Goal: Navigation & Orientation: Find specific page/section

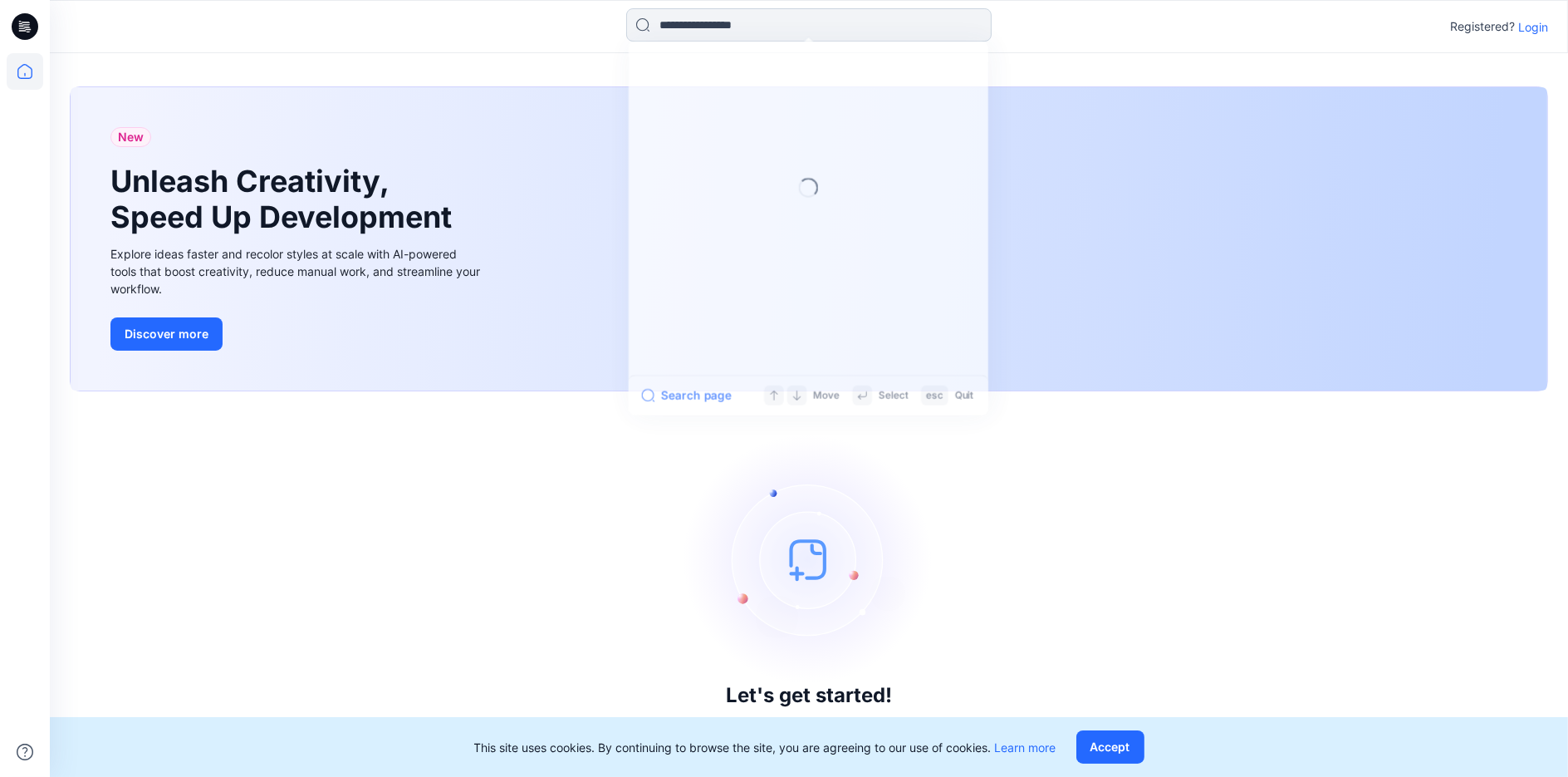
click at [702, 18] on input at bounding box center [809, 25] width 365 height 33
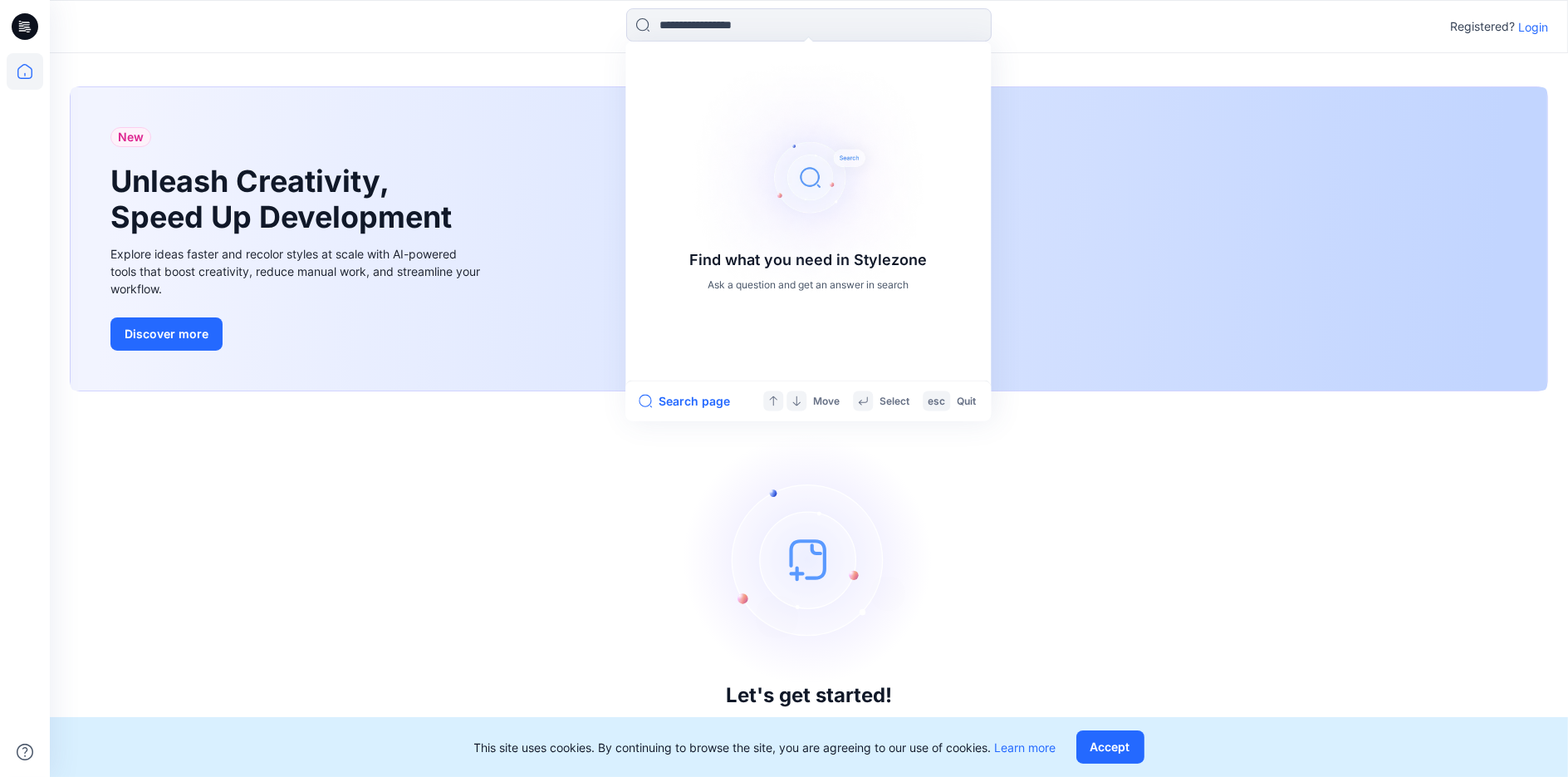
click at [35, 33] on icon at bounding box center [25, 26] width 26 height 26
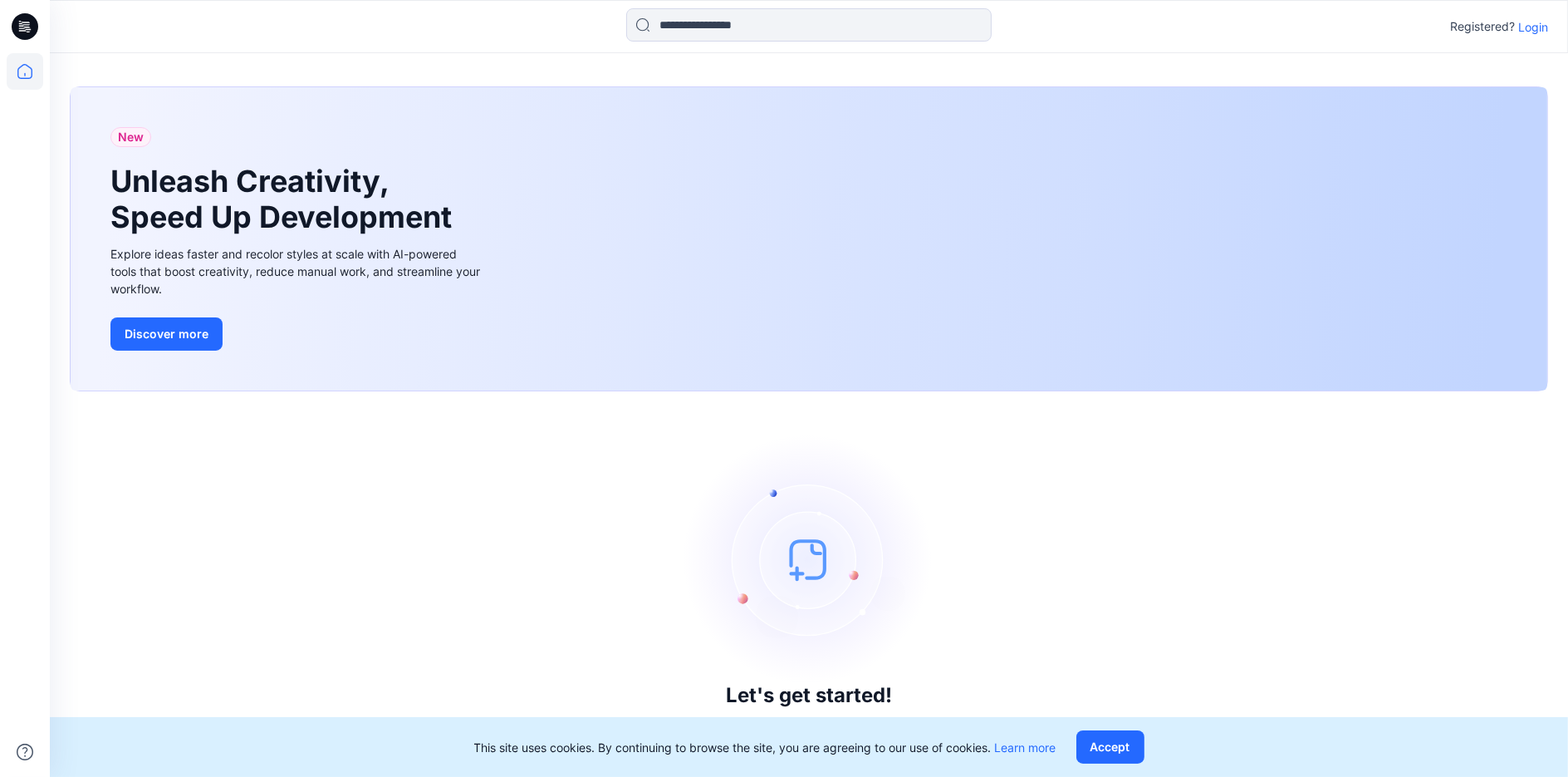
click at [31, 32] on icon at bounding box center [25, 26] width 26 height 26
click at [1542, 19] on p "Login" at bounding box center [1534, 27] width 30 height 18
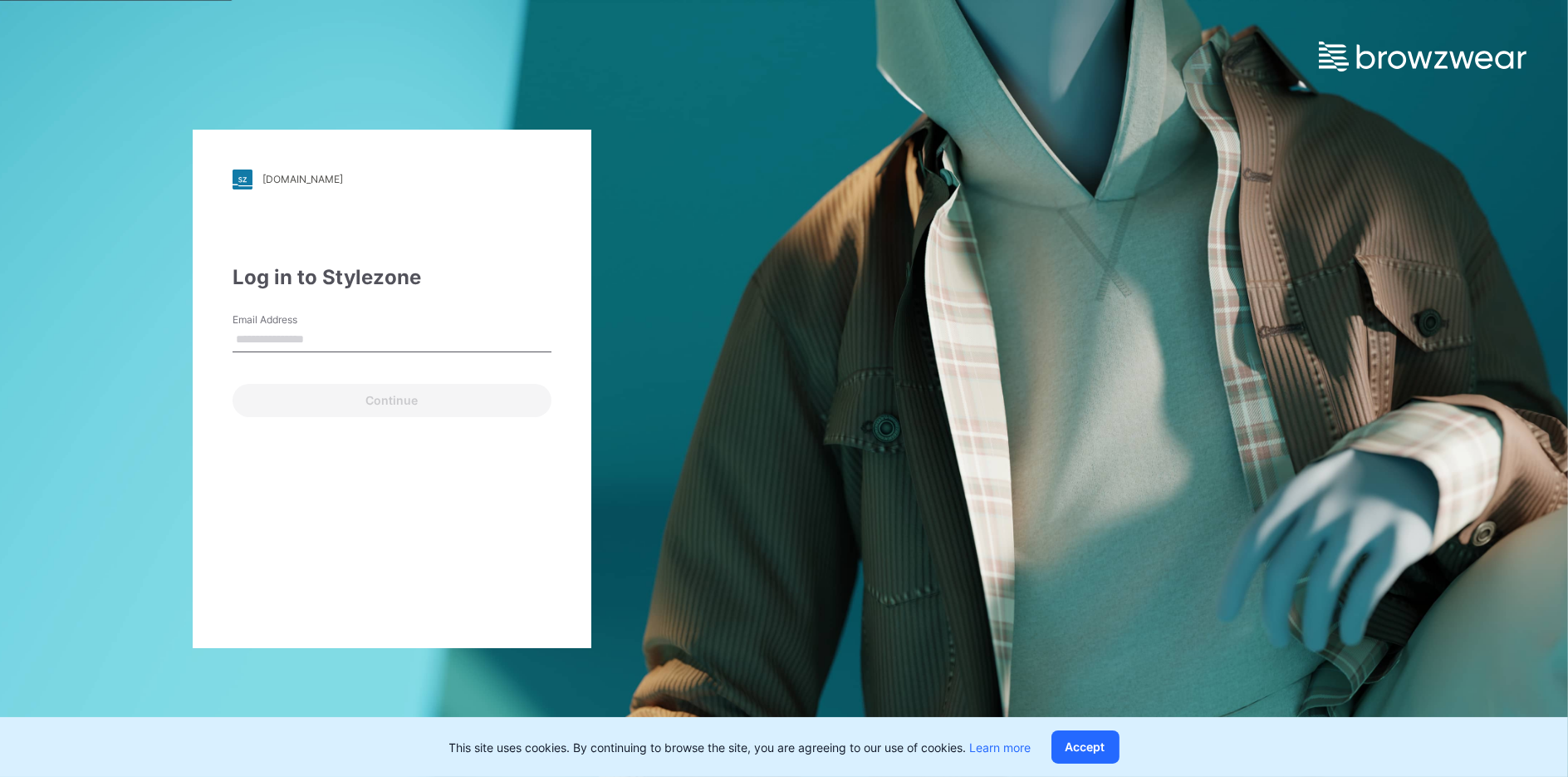
click at [264, 340] on input "Email Address" at bounding box center [392, 340] width 319 height 25
type input "**********"
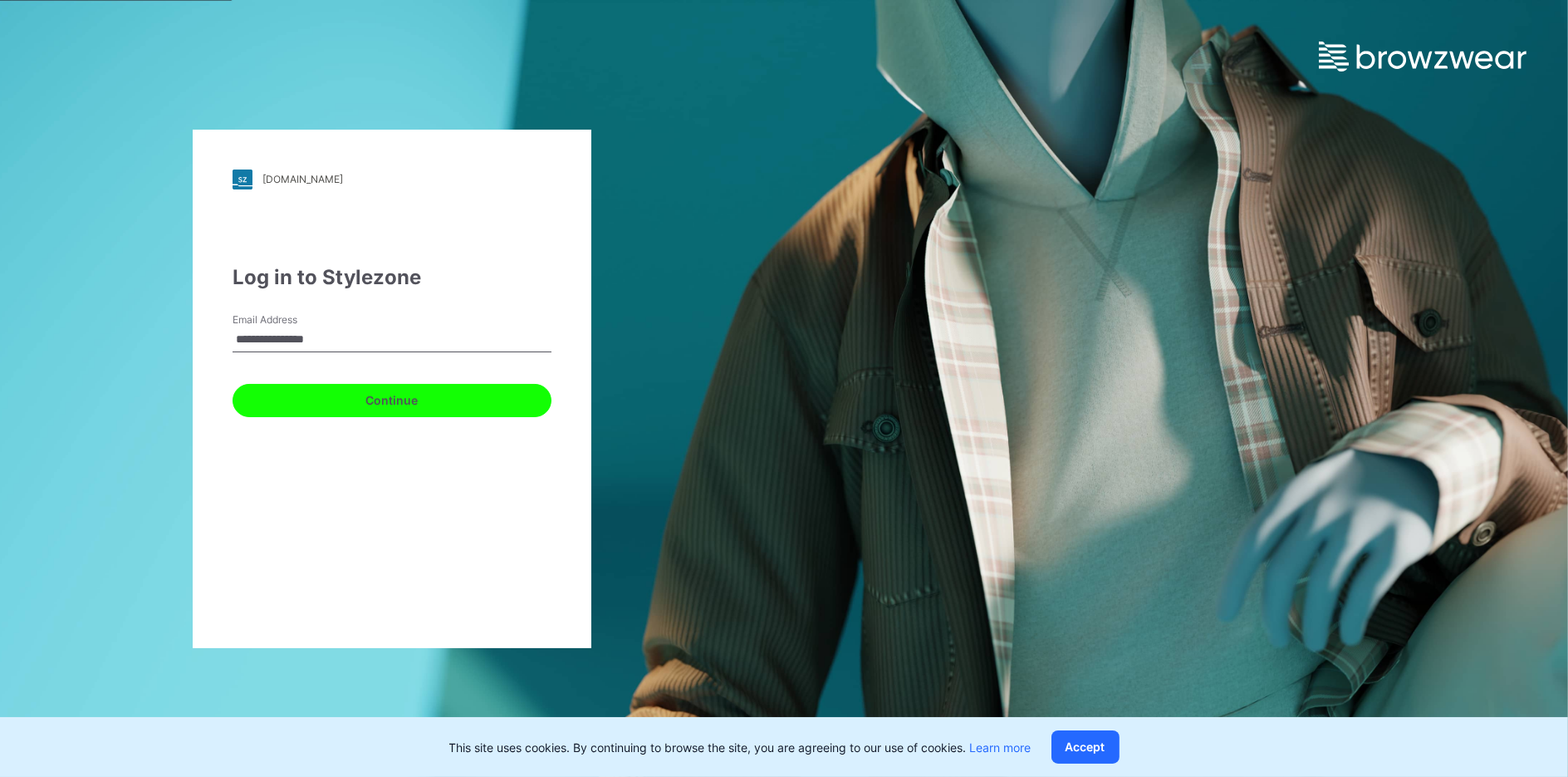
click at [353, 399] on button "Continue" at bounding box center [392, 401] width 319 height 33
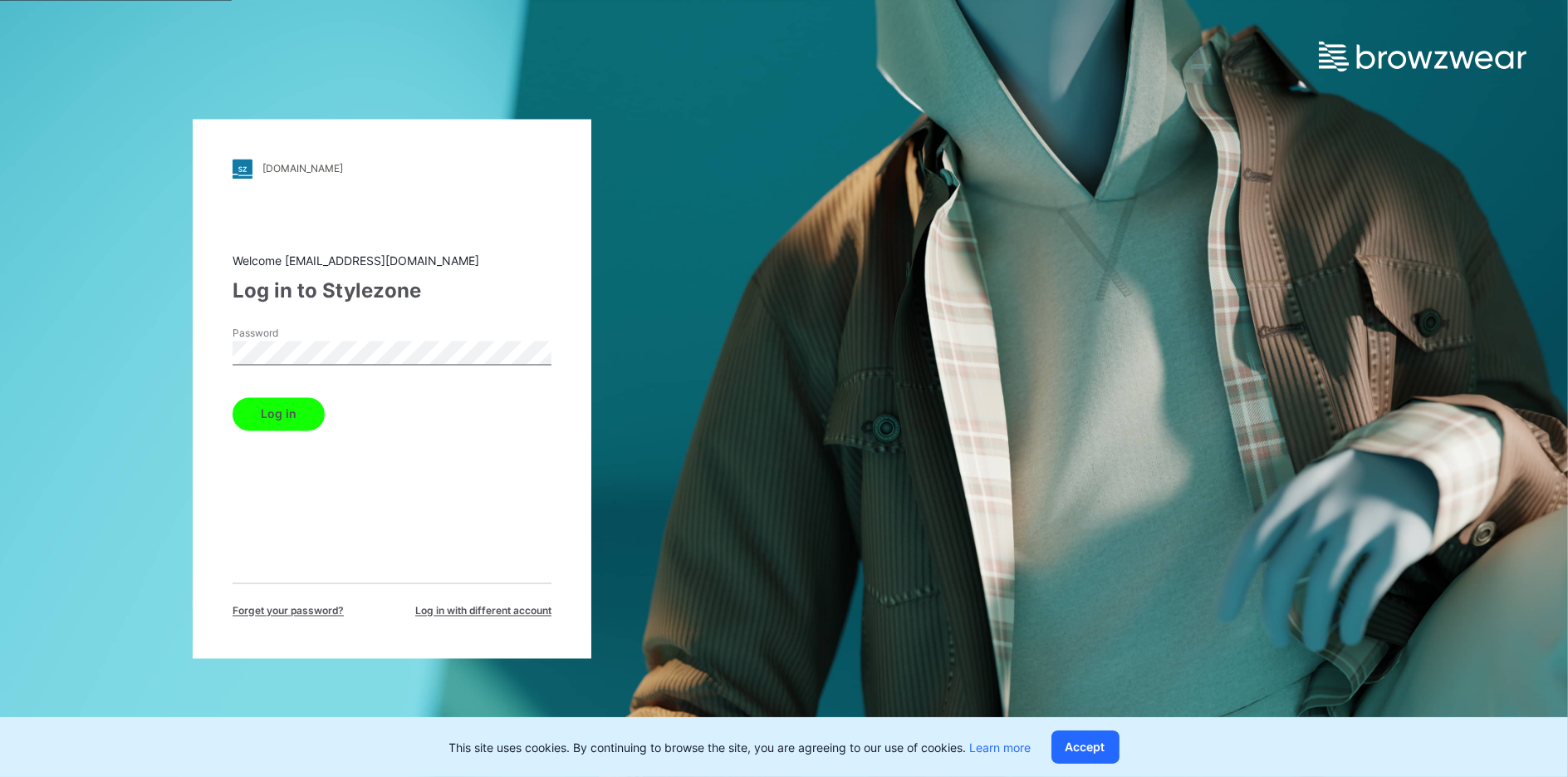
click at [261, 416] on button "Log in" at bounding box center [278, 414] width 92 height 33
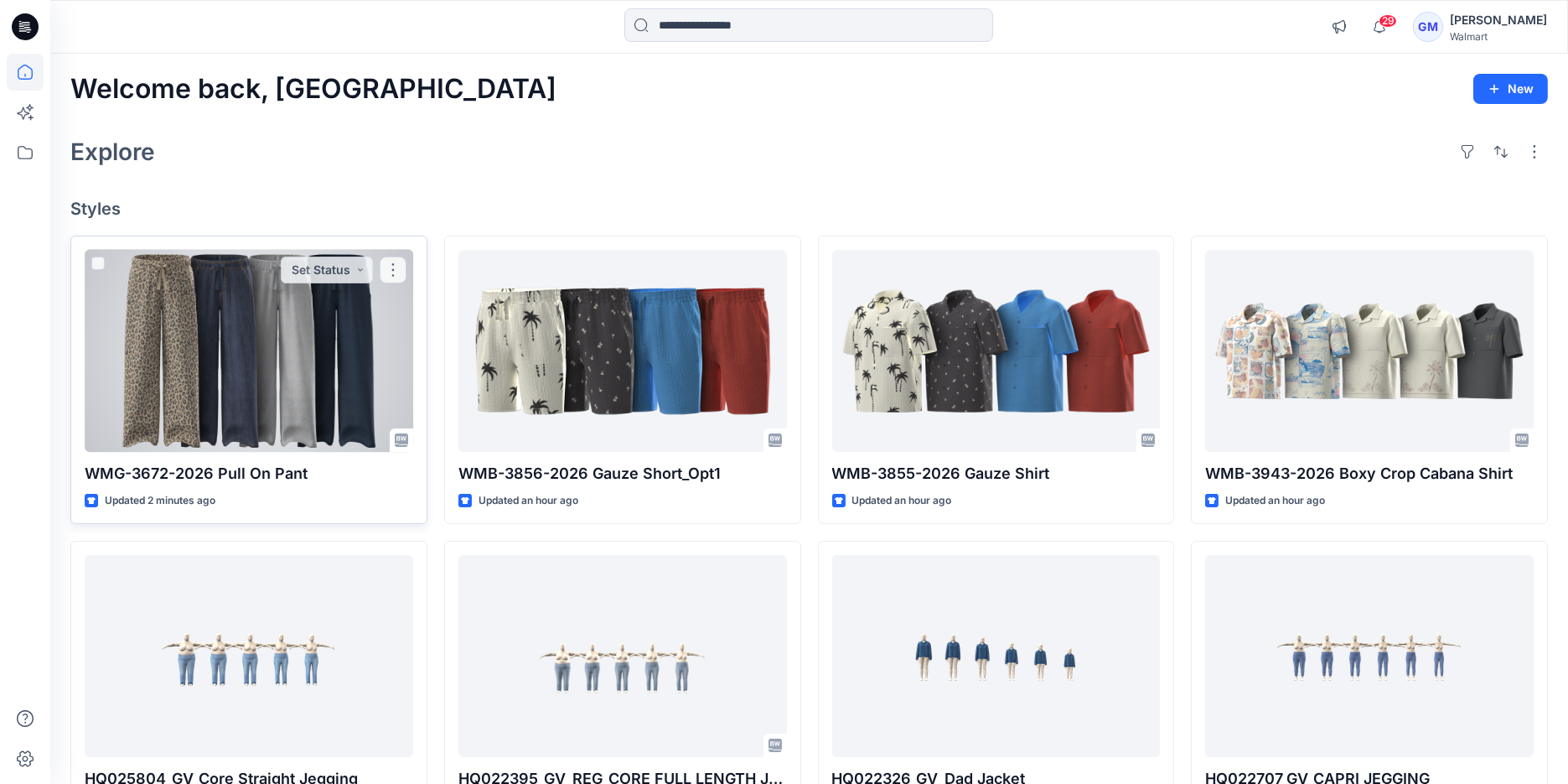
click at [370, 352] on div at bounding box center [249, 351] width 329 height 203
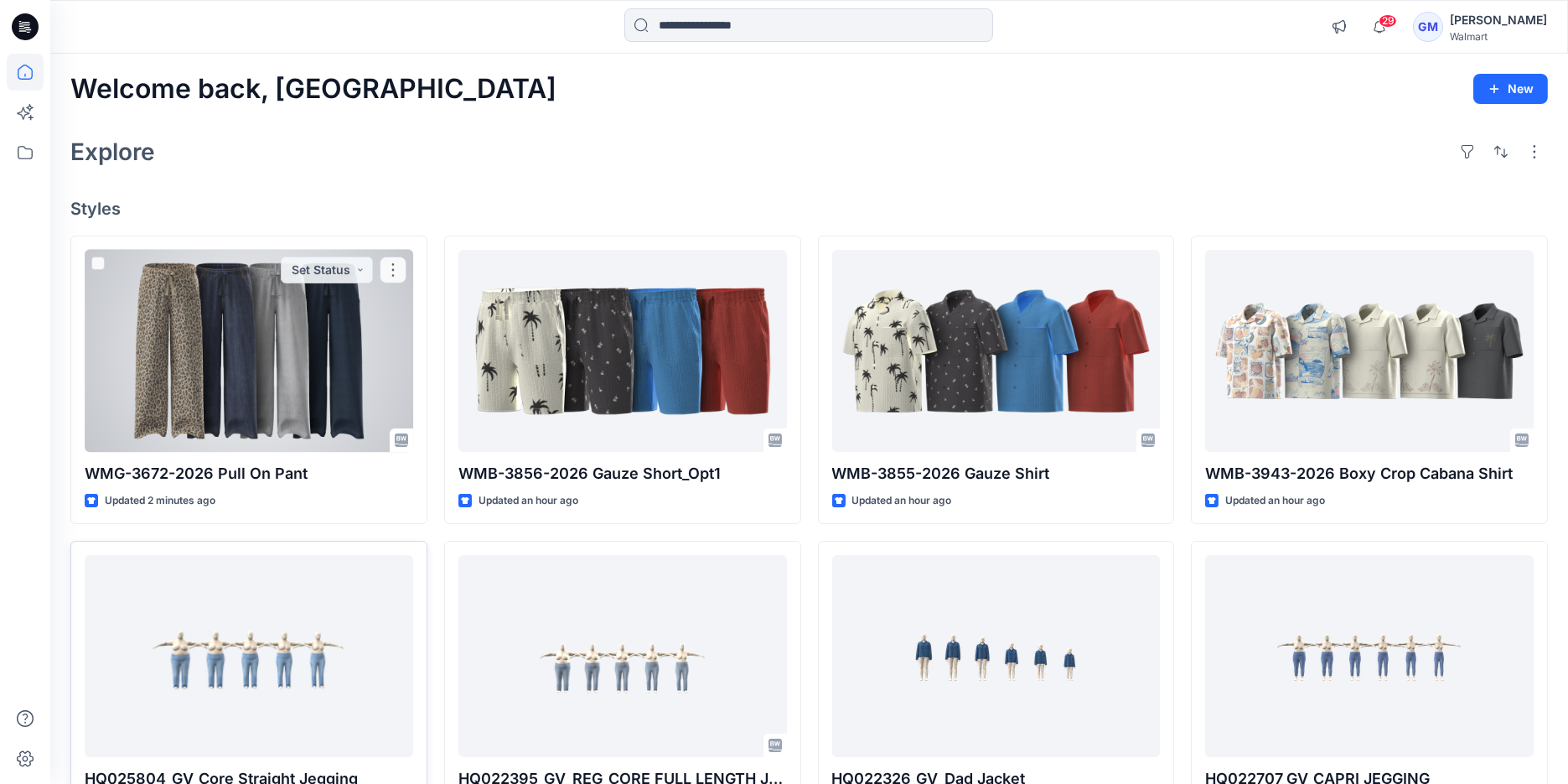
scroll to position [429, 0]
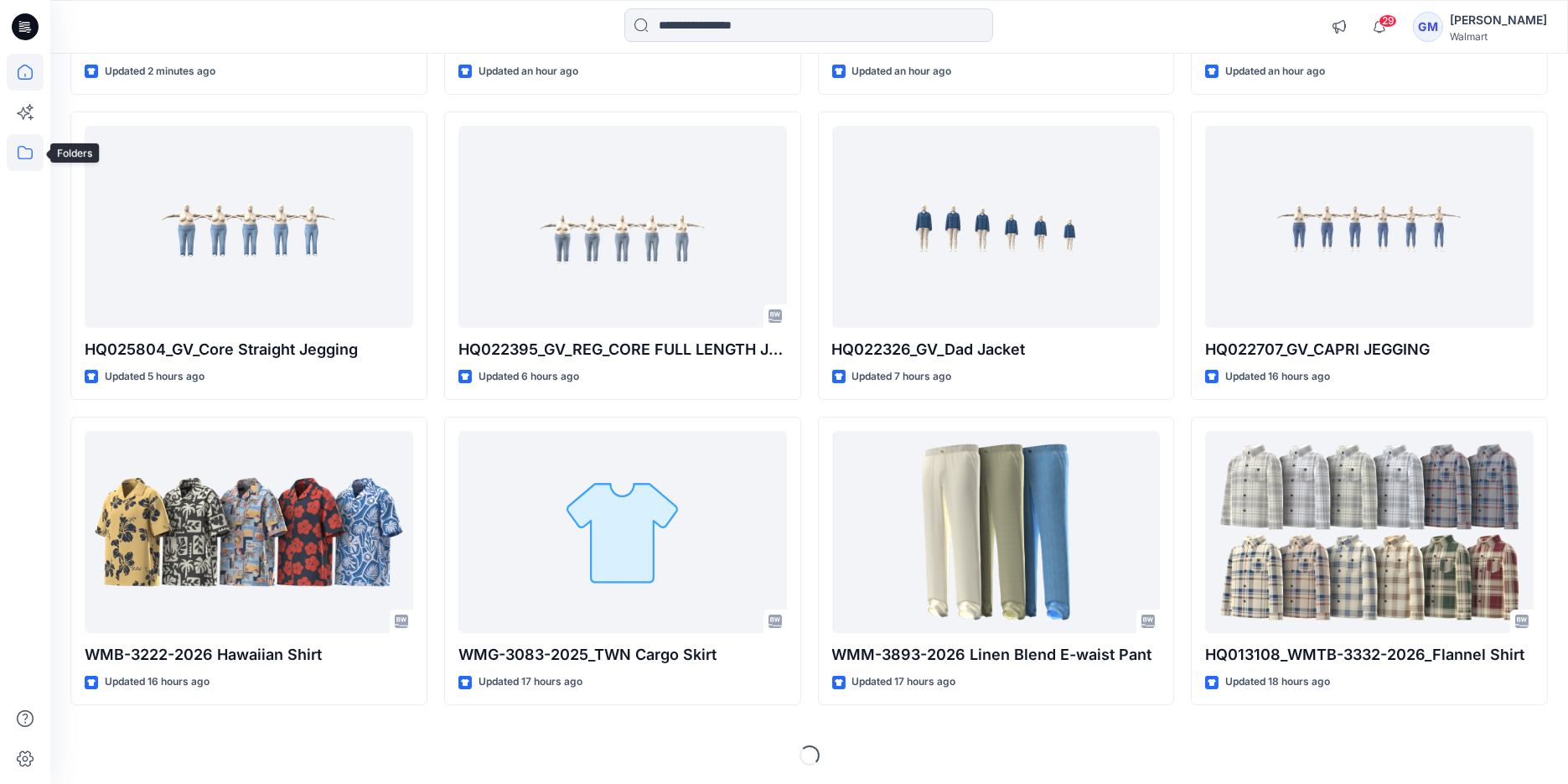
click at [22, 151] on icon at bounding box center [26, 153] width 37 height 37
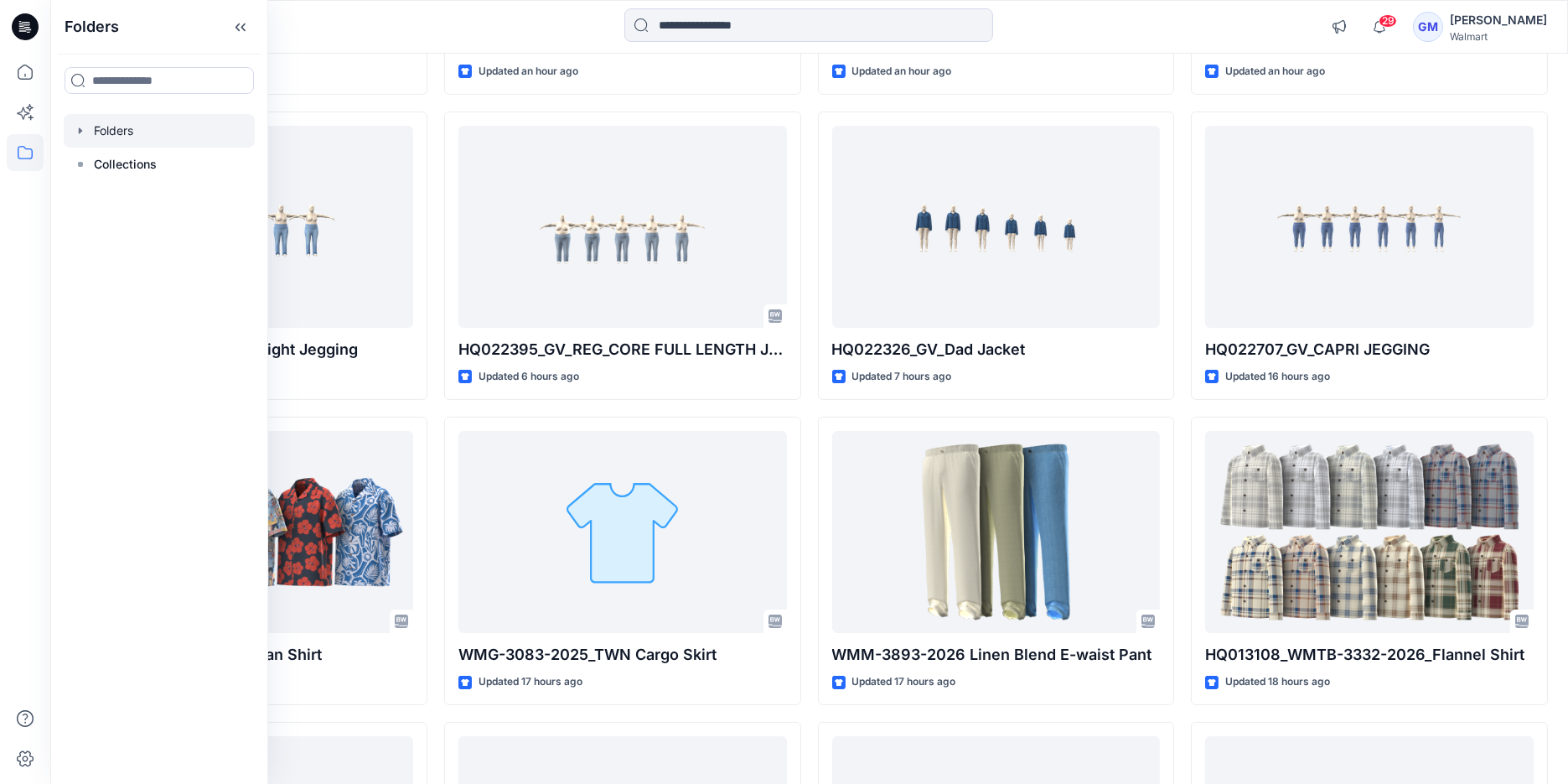
click at [82, 127] on icon "button" at bounding box center [80, 130] width 13 height 13
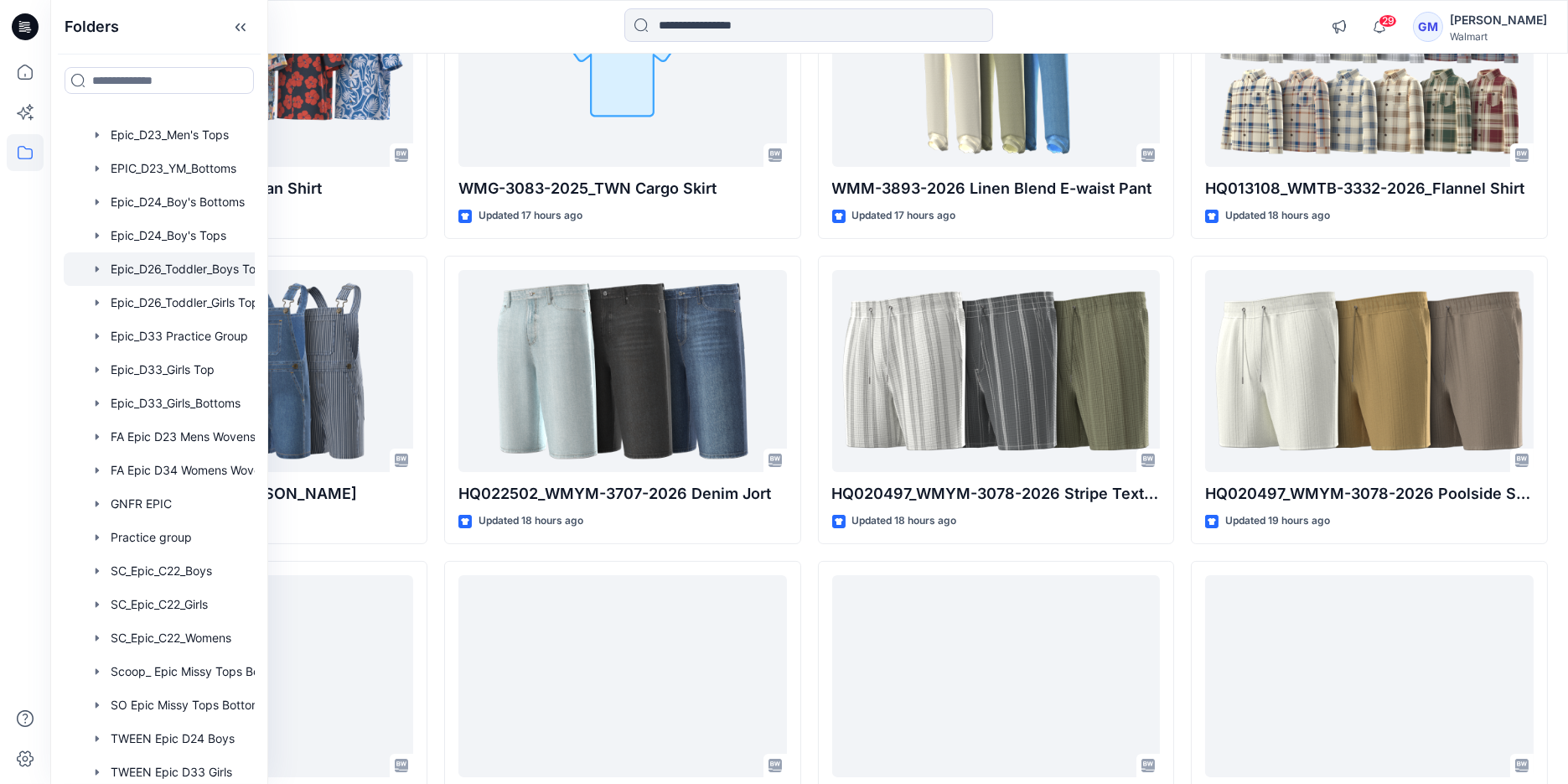
scroll to position [19, 0]
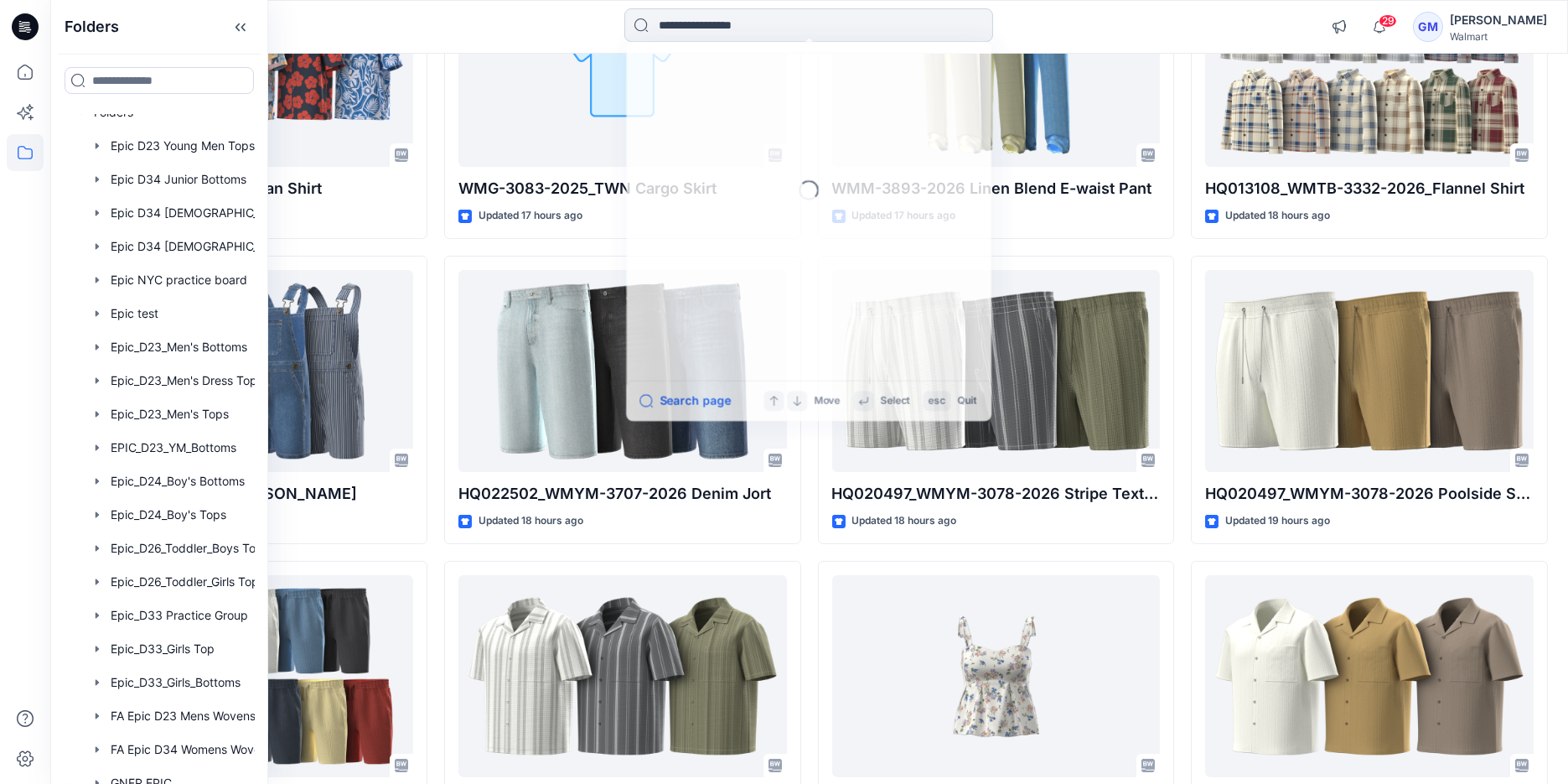
click at [719, 9] on input at bounding box center [808, 25] width 369 height 34
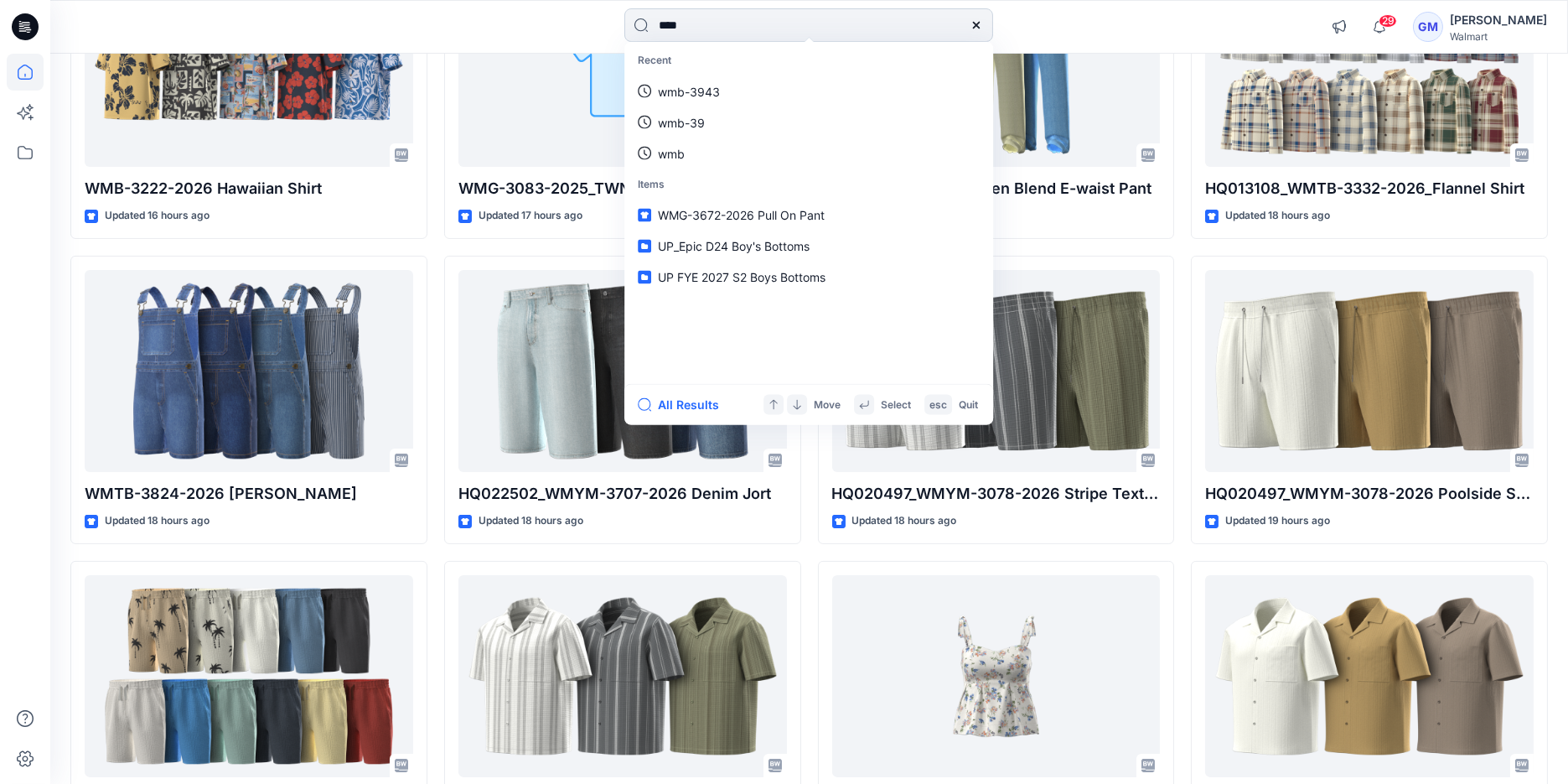
type input "*****"
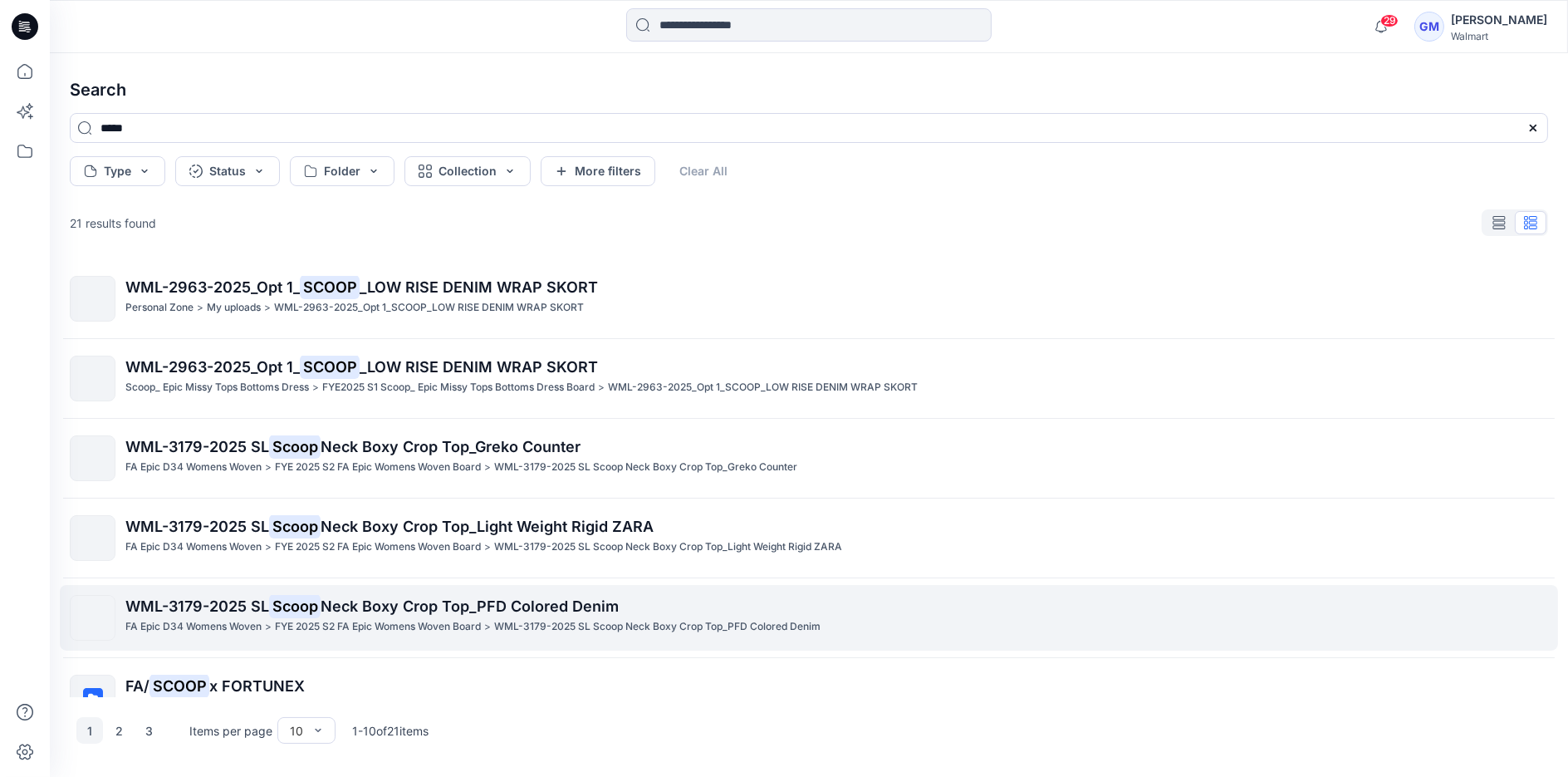
click at [295, 608] on mark "Scoop" at bounding box center [294, 606] width 52 height 23
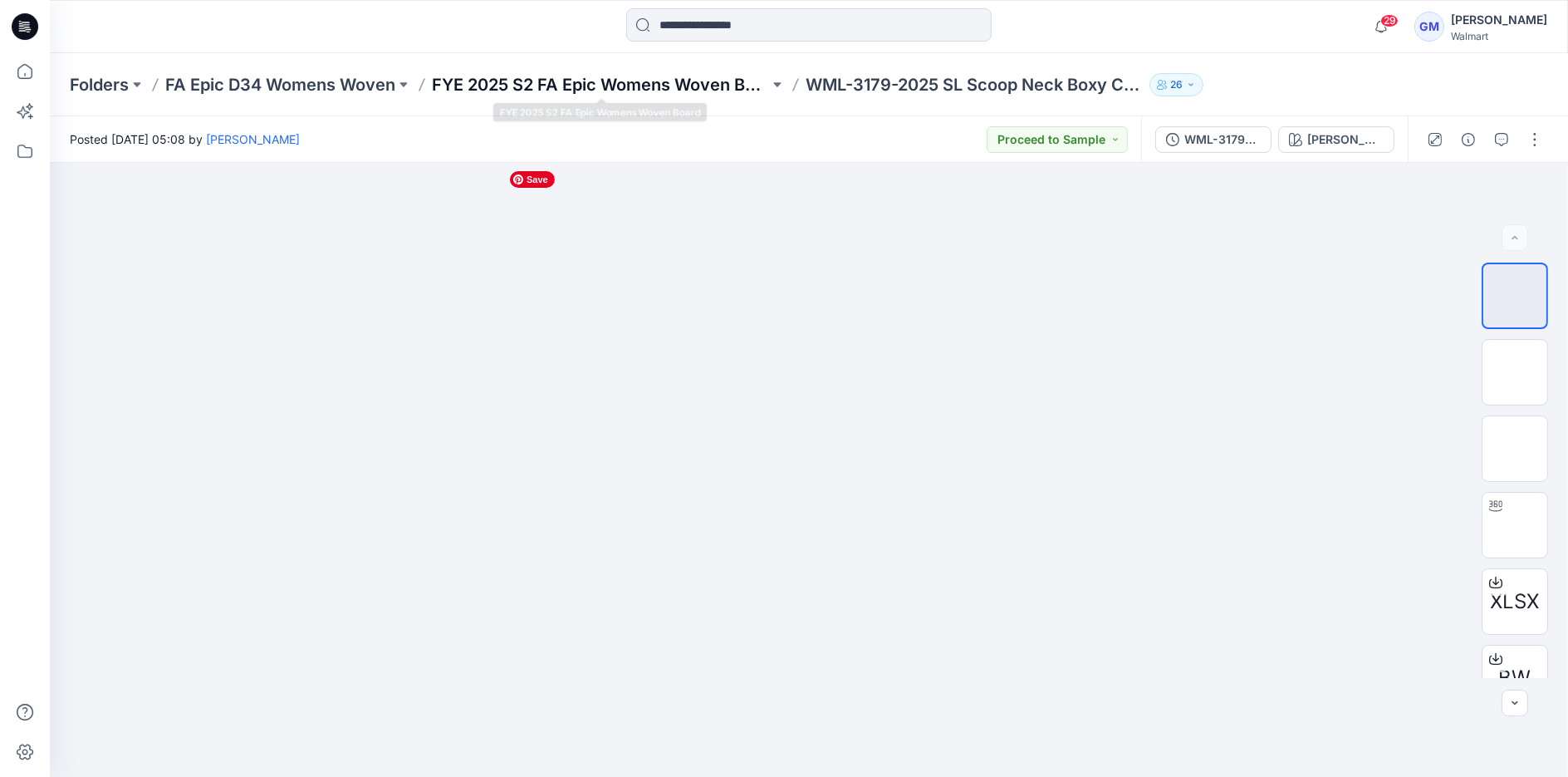
click at [558, 90] on p "FYE 2025 S2 FA Epic Womens Woven Board" at bounding box center [601, 84] width 337 height 23
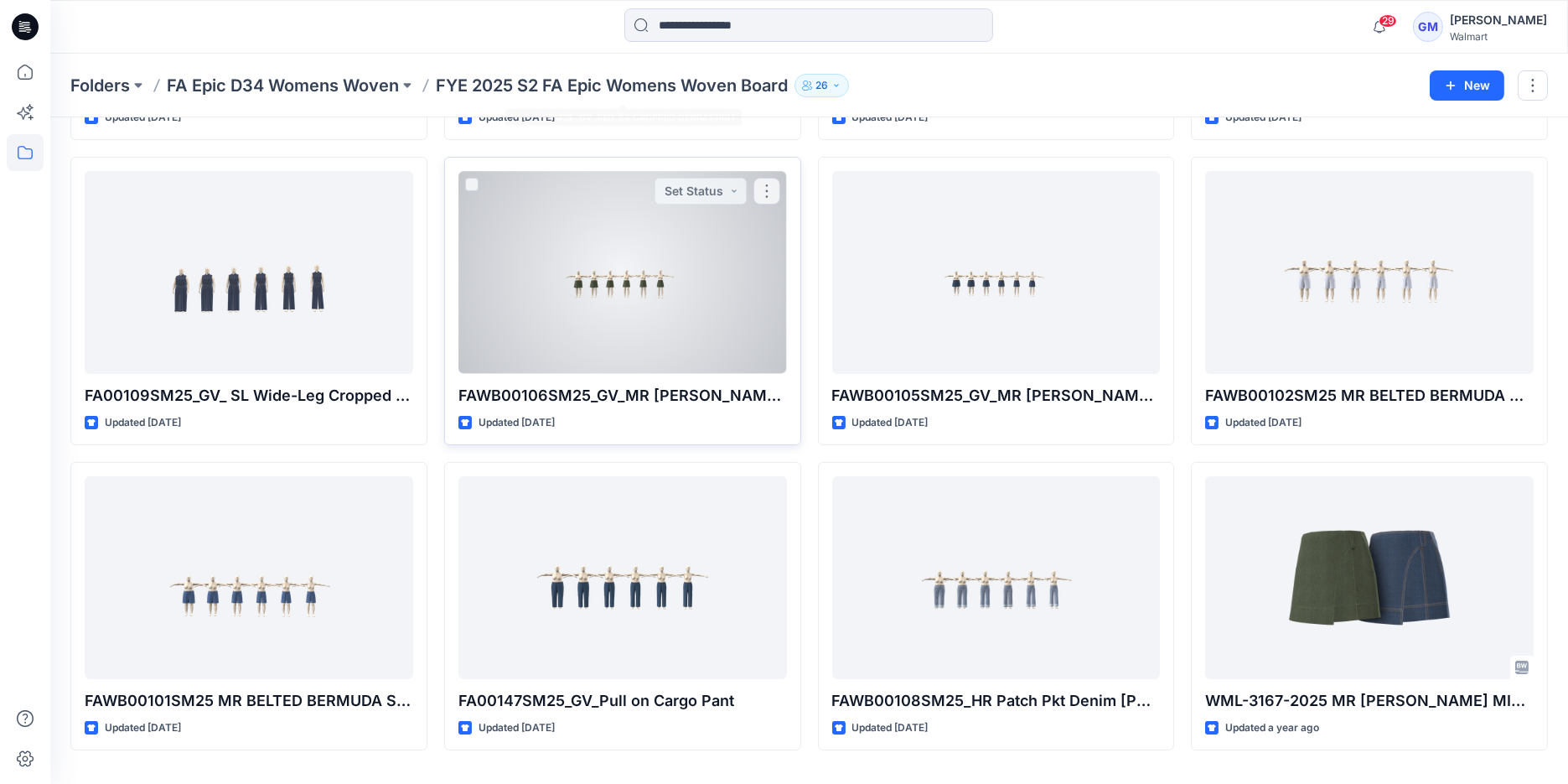
scroll to position [381, 0]
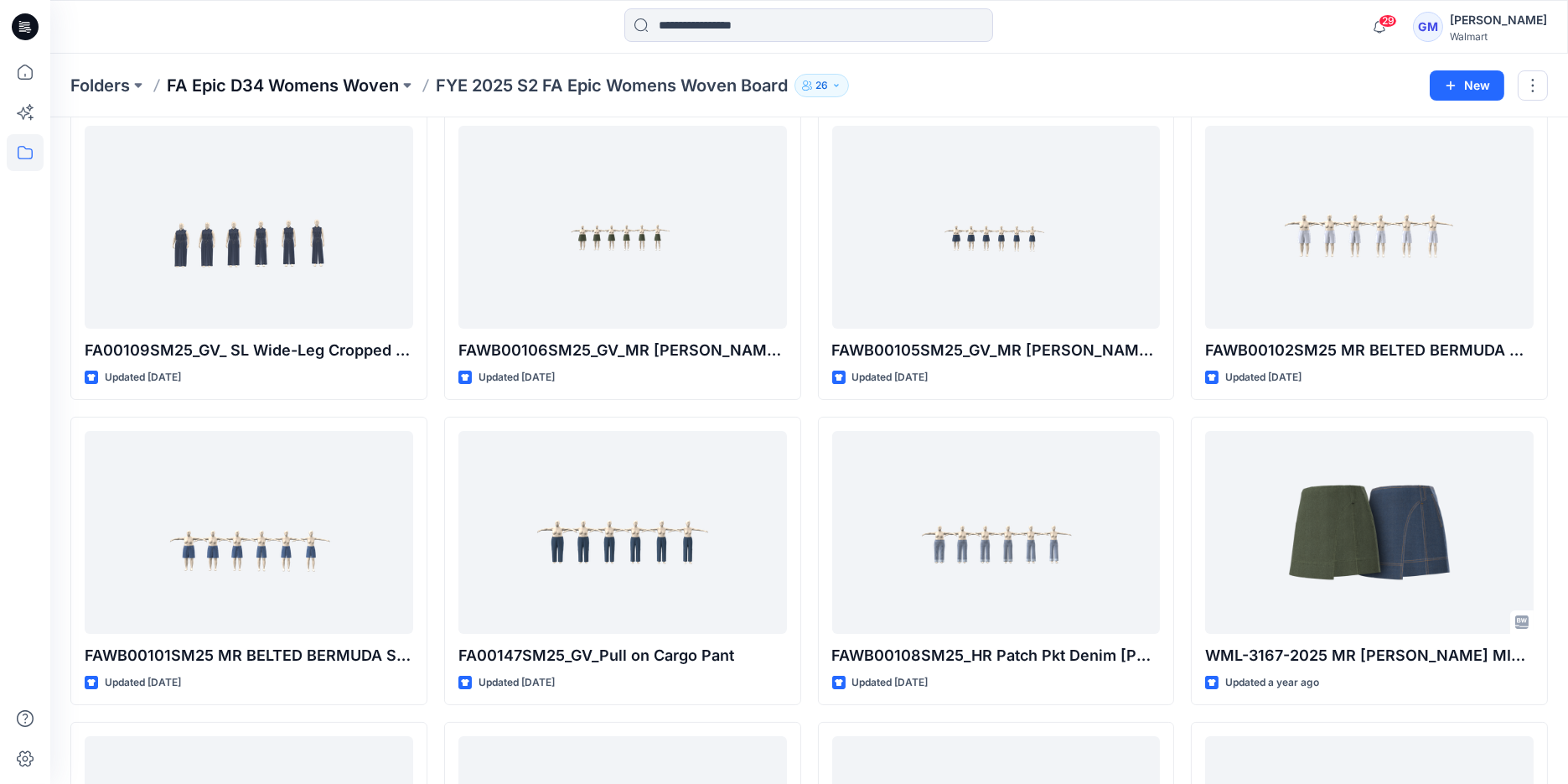
click at [326, 83] on p "FA Epic D34 Womens Woven" at bounding box center [283, 85] width 232 height 23
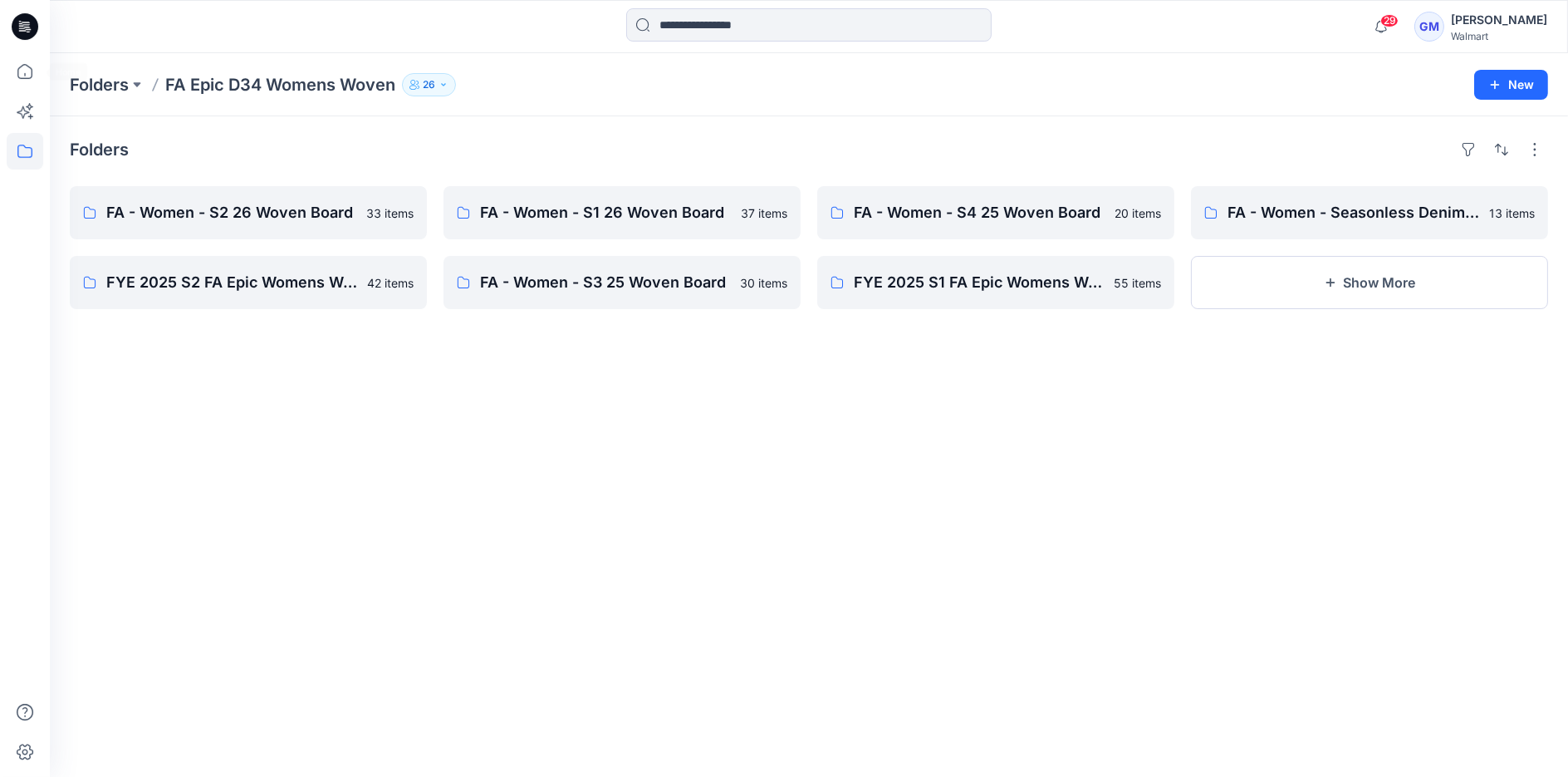
click at [31, 31] on icon at bounding box center [25, 26] width 26 height 26
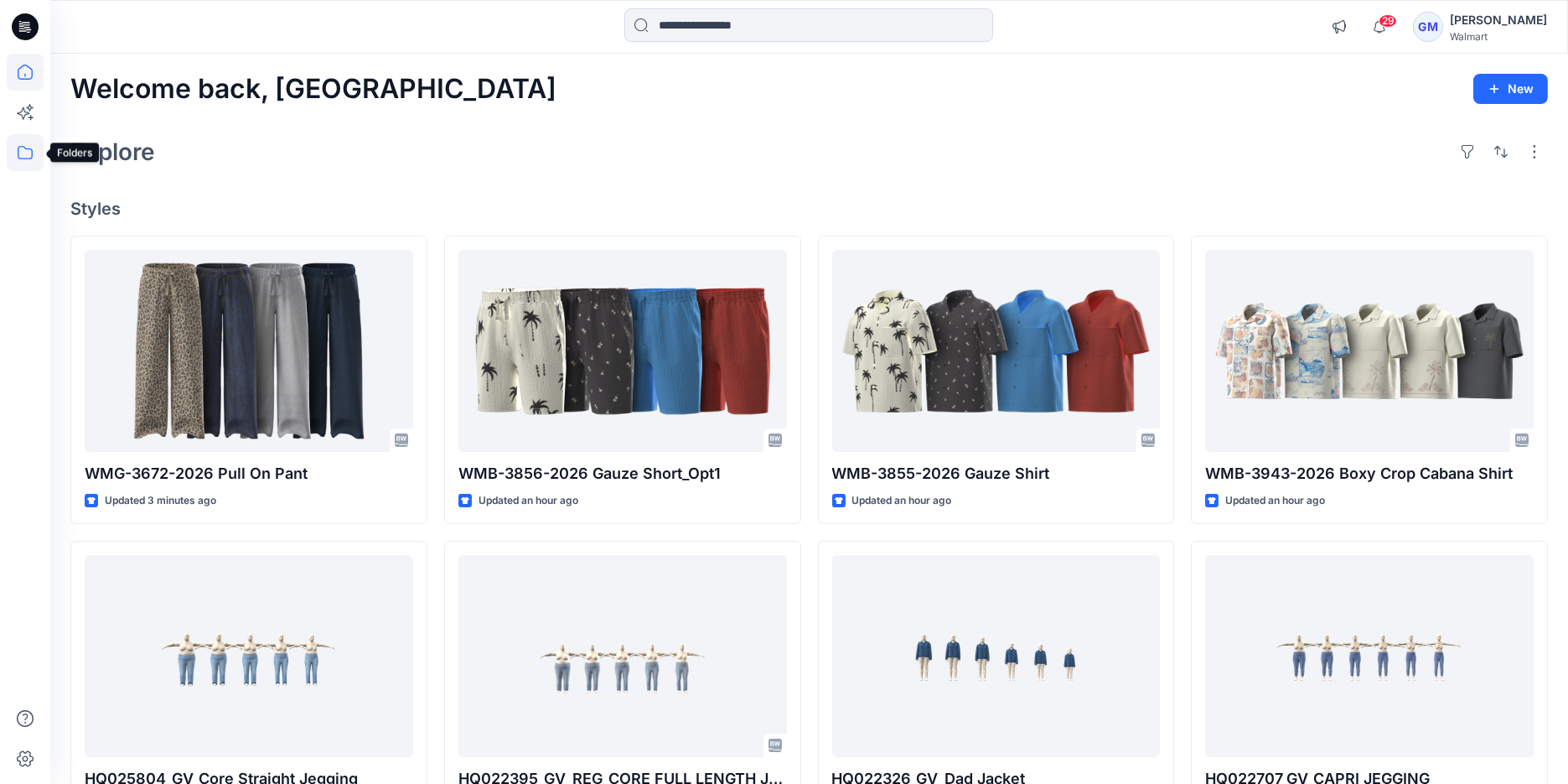
click at [31, 154] on icon at bounding box center [25, 153] width 15 height 13
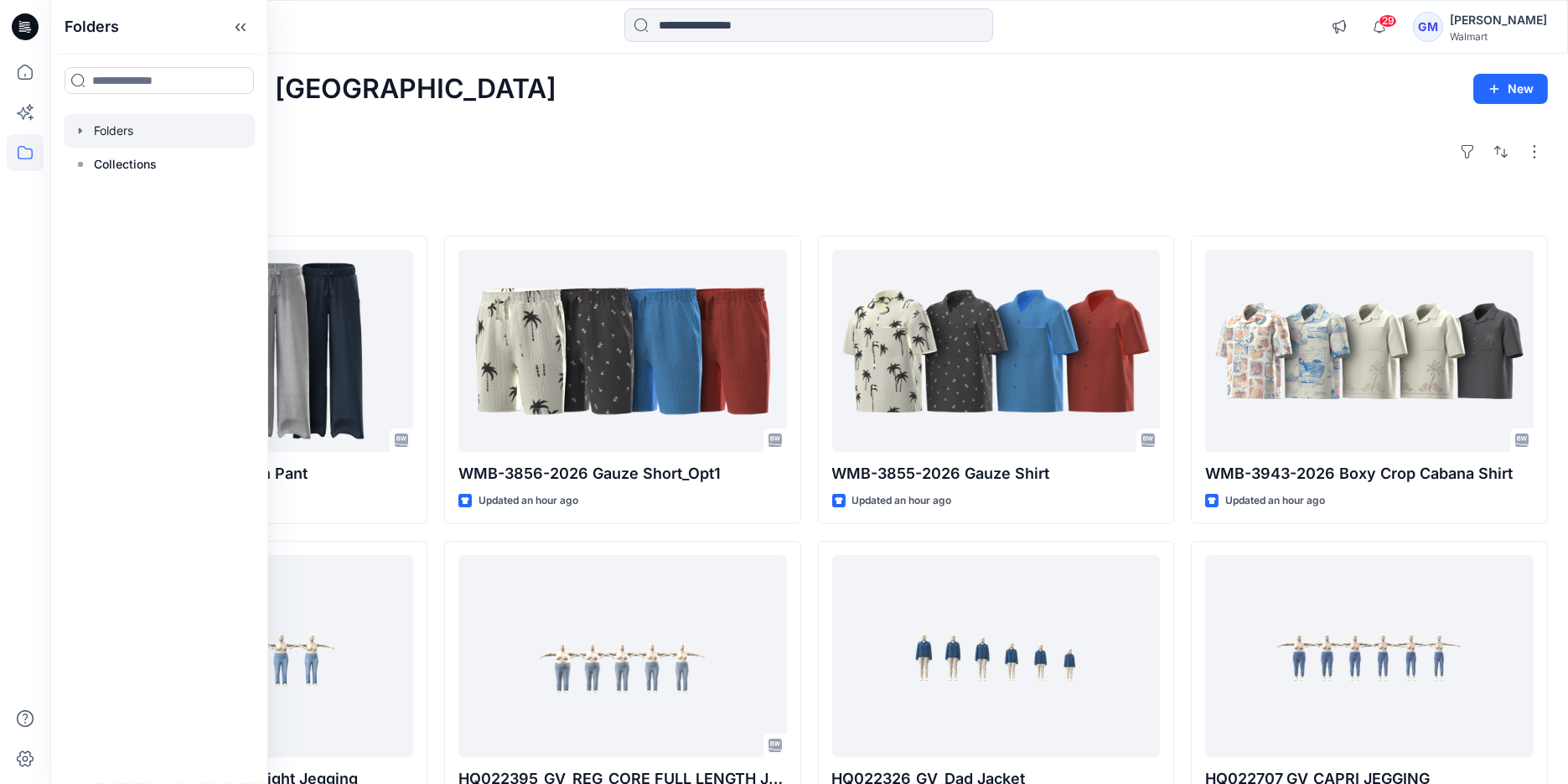
click at [134, 132] on div at bounding box center [160, 131] width 191 height 34
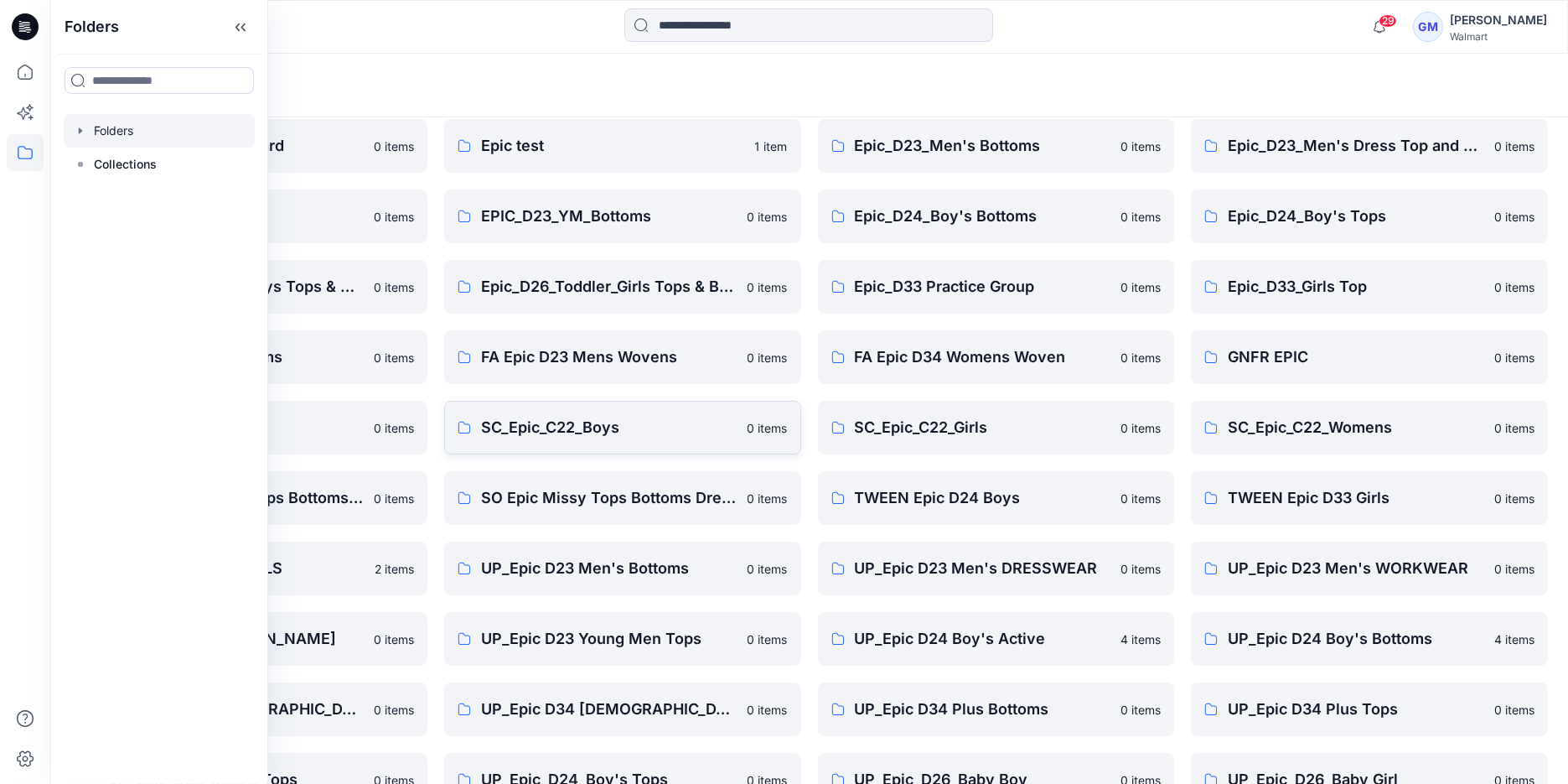
scroll to position [318, 0]
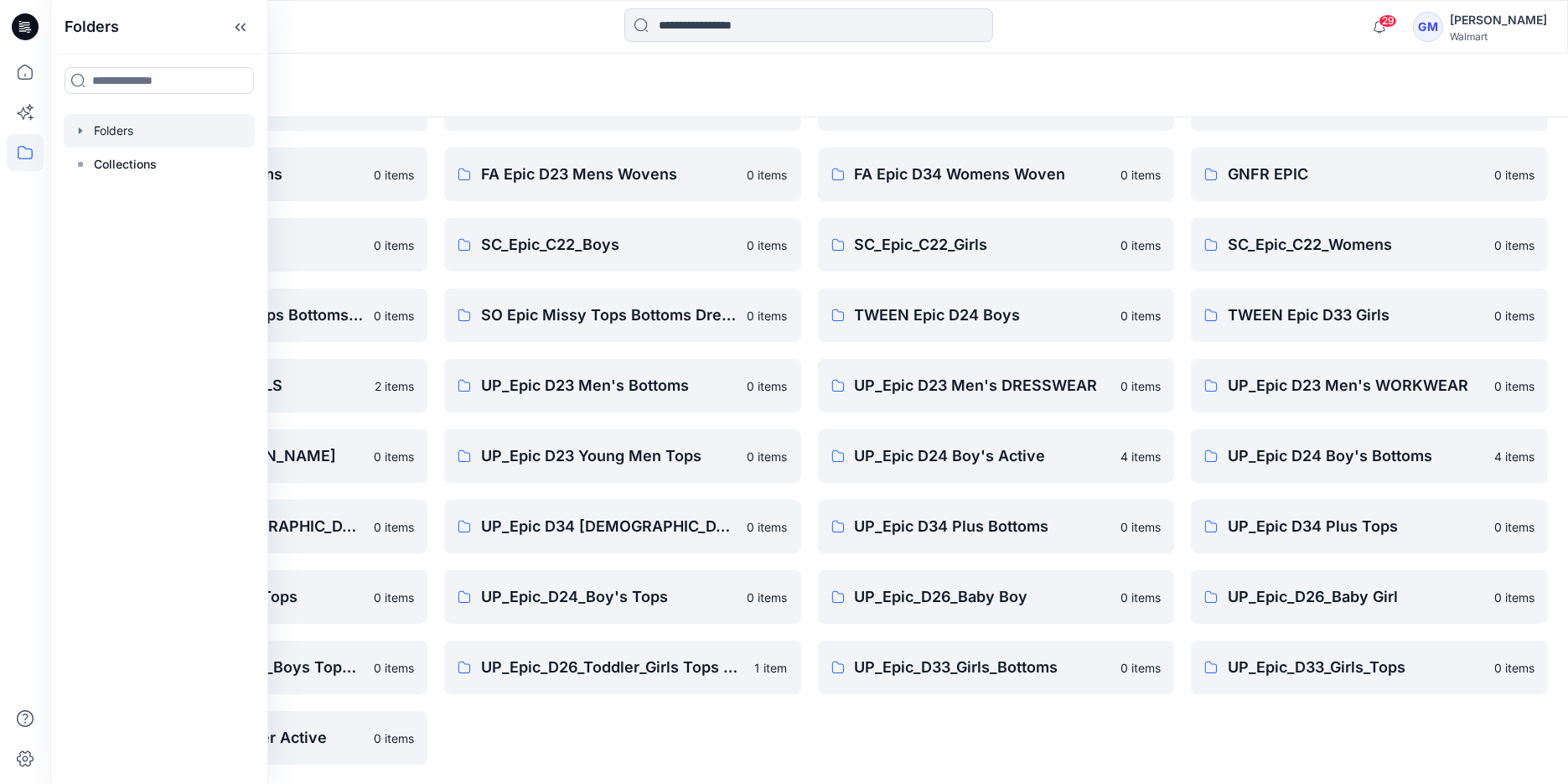
click at [254, 35] on div "Folders" at bounding box center [160, 27] width 216 height 54
click at [248, 31] on icon at bounding box center [240, 27] width 27 height 27
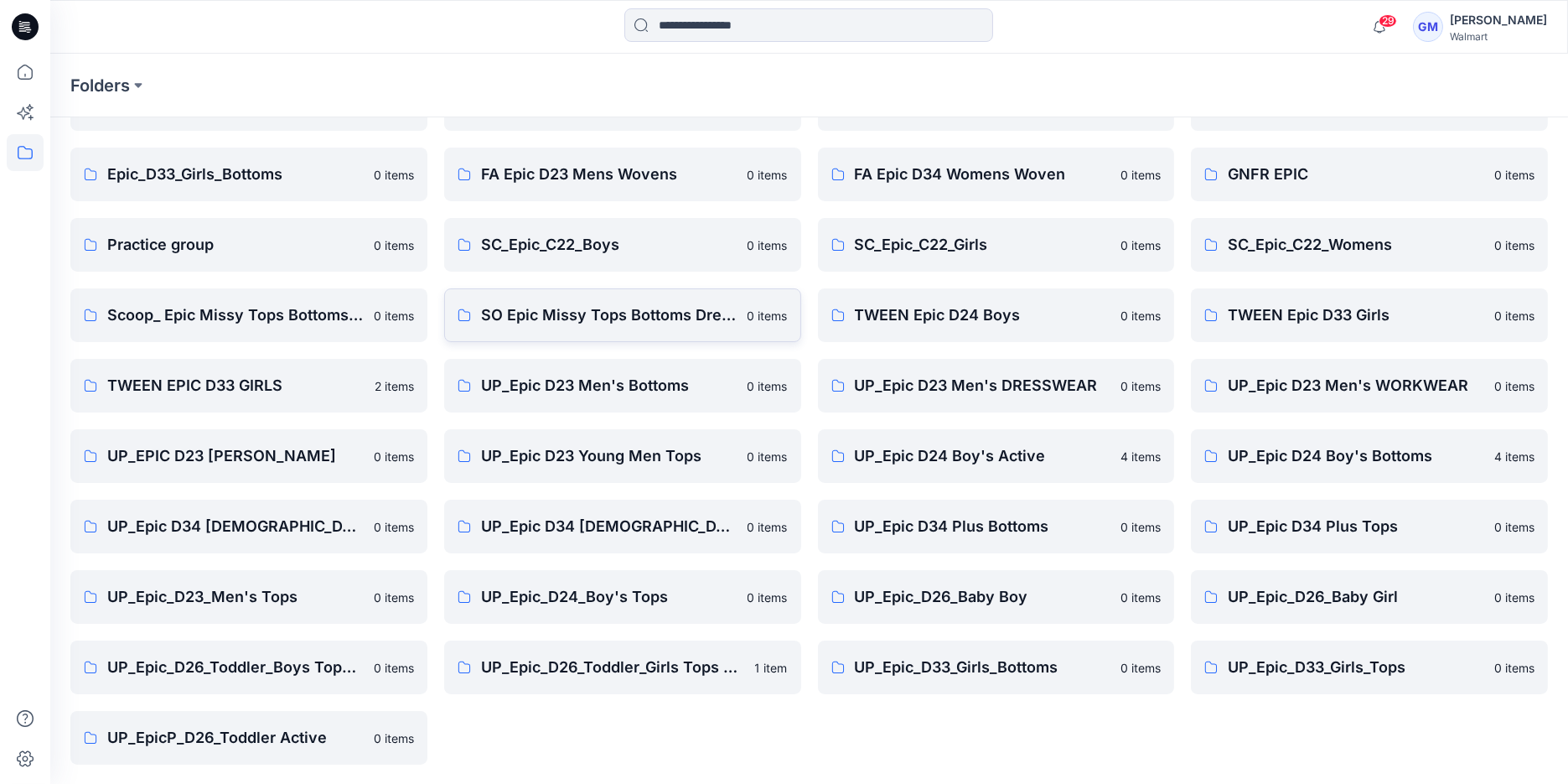
click at [510, 321] on p "SO Epic Missy Tops Bottoms Dress" at bounding box center [609, 315] width 256 height 23
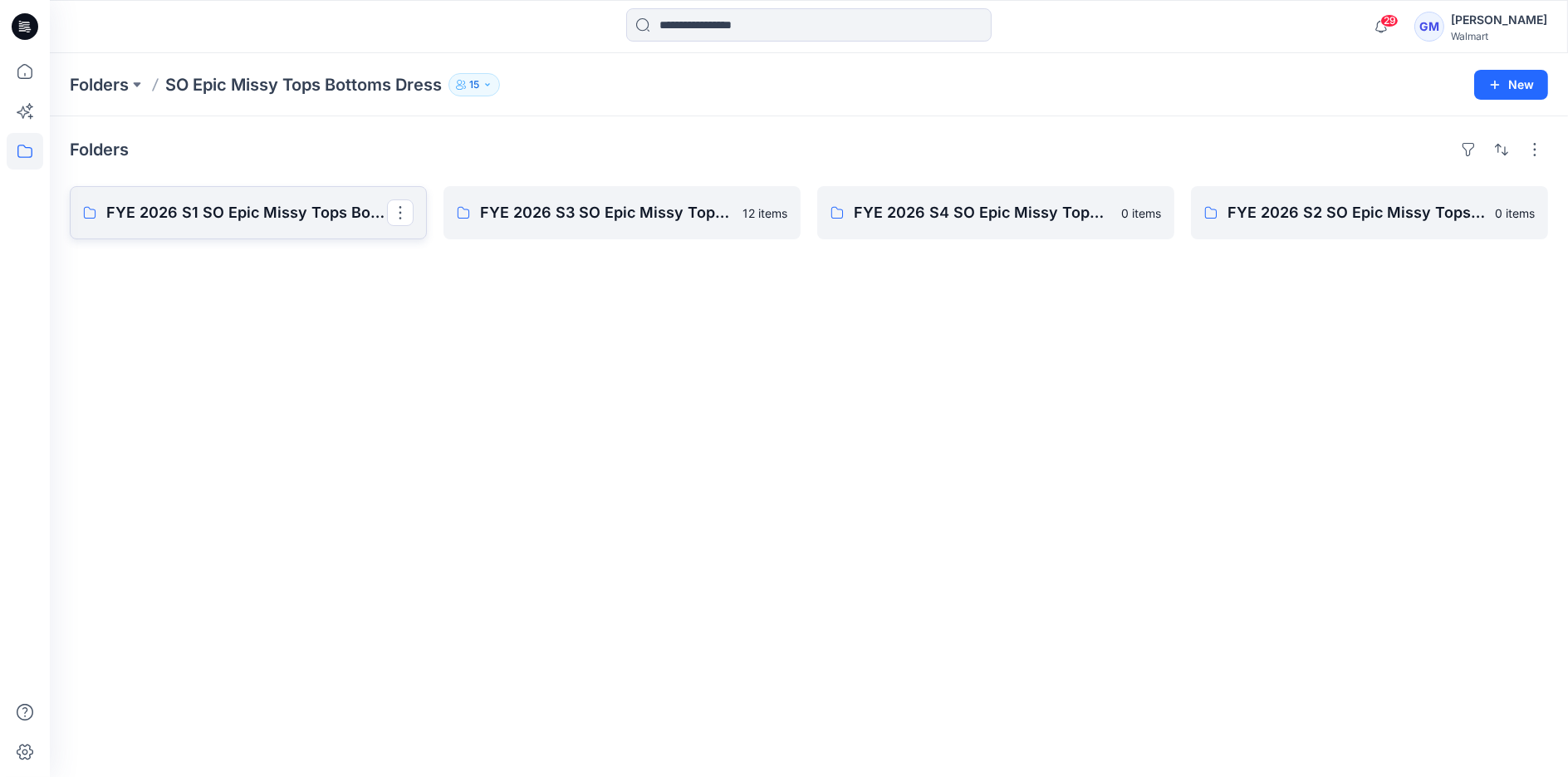
click at [309, 207] on p "FYE 2026 S1 SO Epic Missy Tops Bottoms Dress Board" at bounding box center [247, 213] width 281 height 23
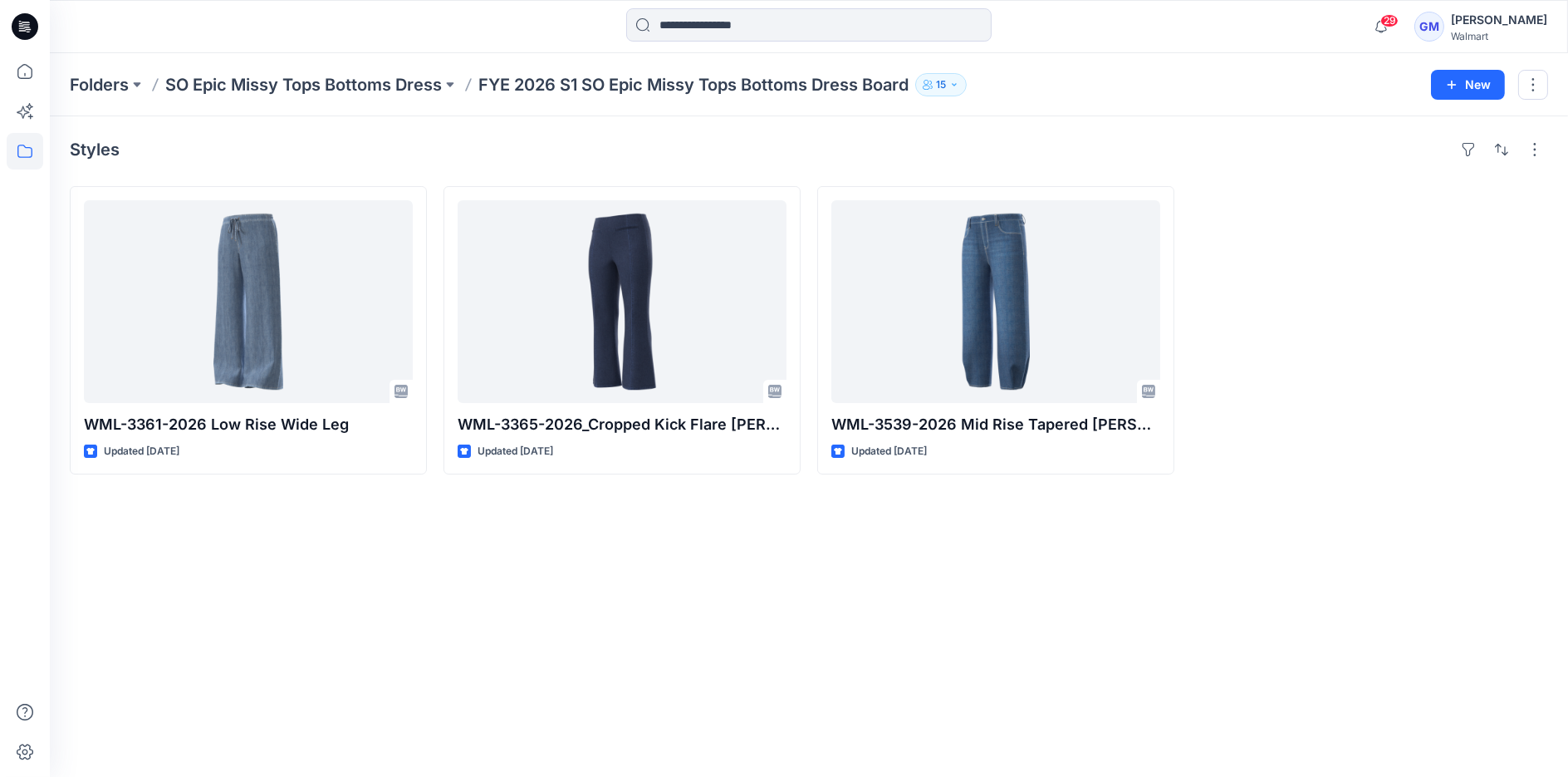
click at [548, 85] on p "FYE 2026 S1 SO Epic Missy Tops Bottoms Dress Board" at bounding box center [694, 84] width 430 height 23
click at [432, 87] on p "SO Epic Missy Tops Bottoms Dress" at bounding box center [303, 84] width 277 height 23
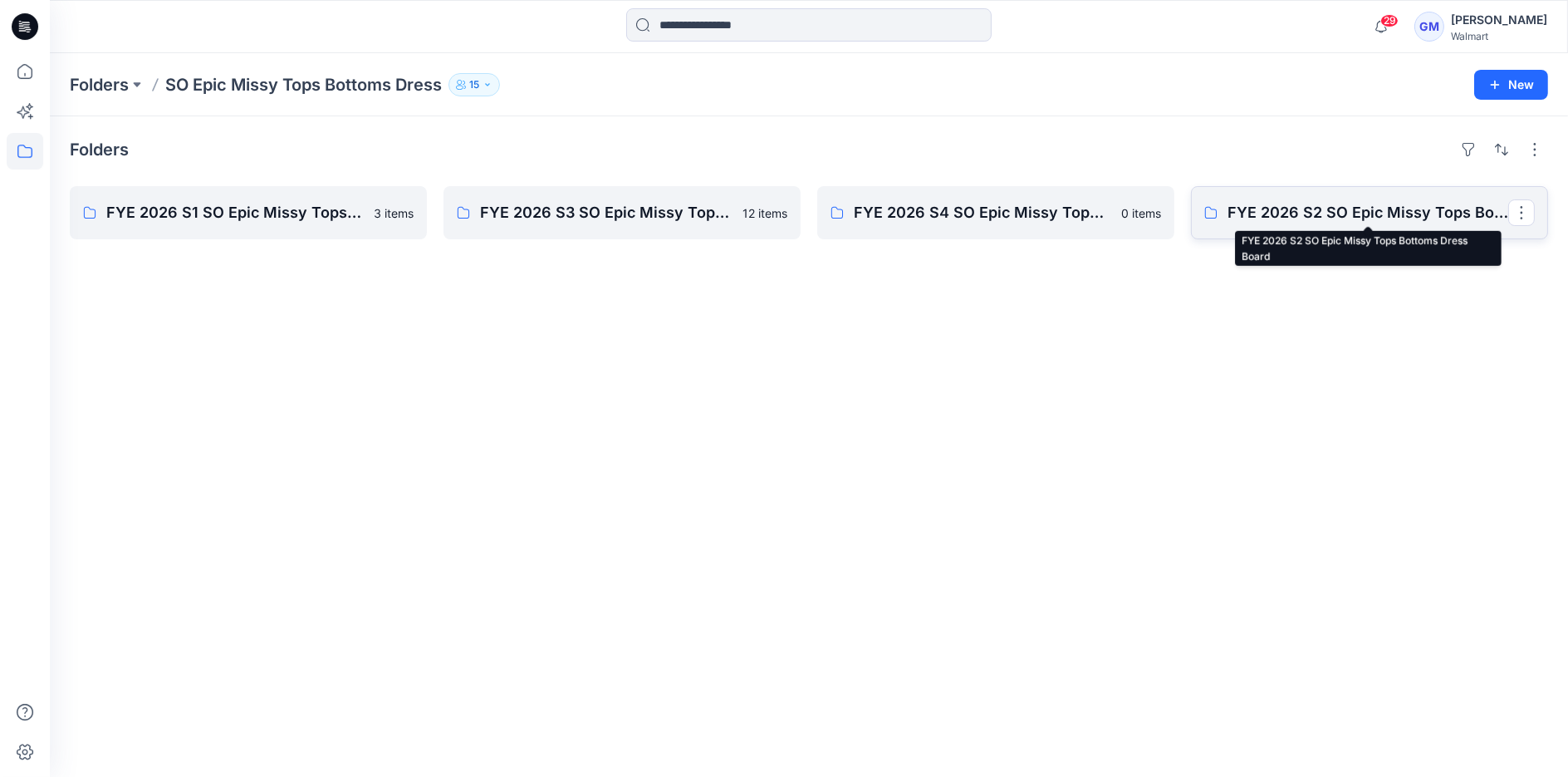
click at [1235, 217] on p "FYE 2026 S2 SO Epic Missy Tops Bottoms Dress Board" at bounding box center [1369, 213] width 281 height 23
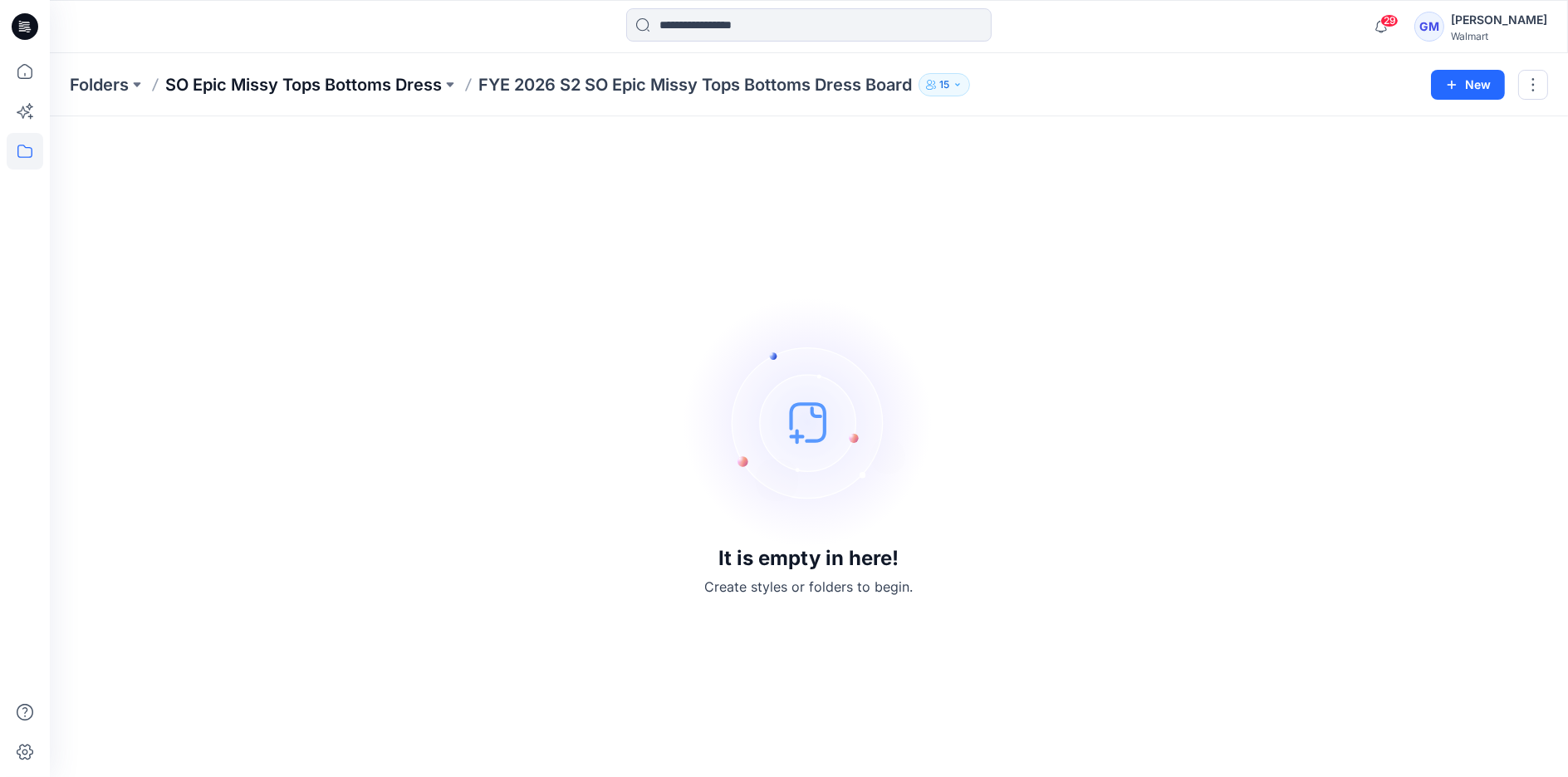
click at [392, 92] on p "SO Epic Missy Tops Bottoms Dress" at bounding box center [303, 84] width 277 height 23
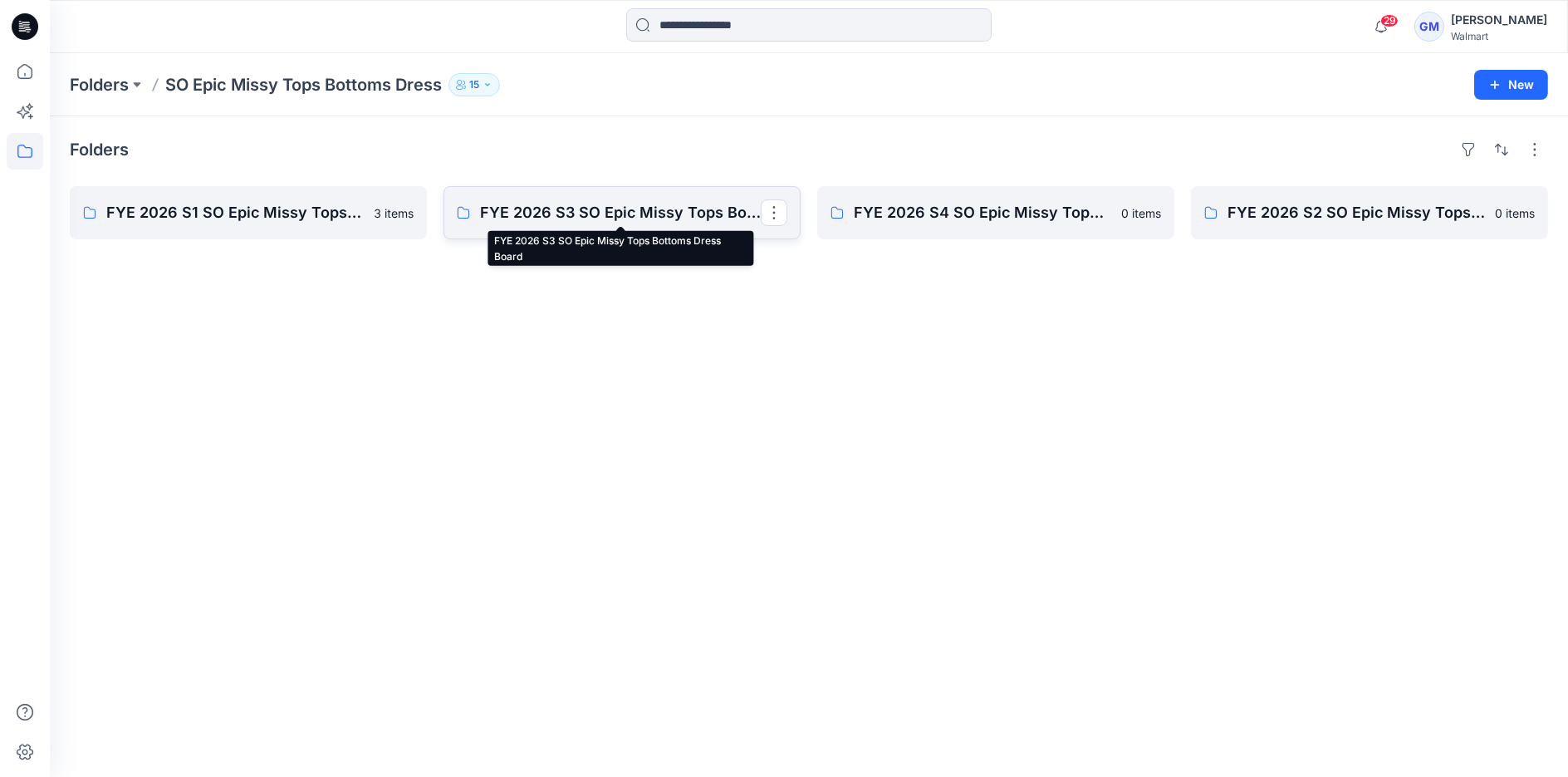
click at [558, 201] on p "FYE 2026 S3 SO Epic Missy Tops Bottoms Dress Board" at bounding box center [621, 213] width 281 height 23
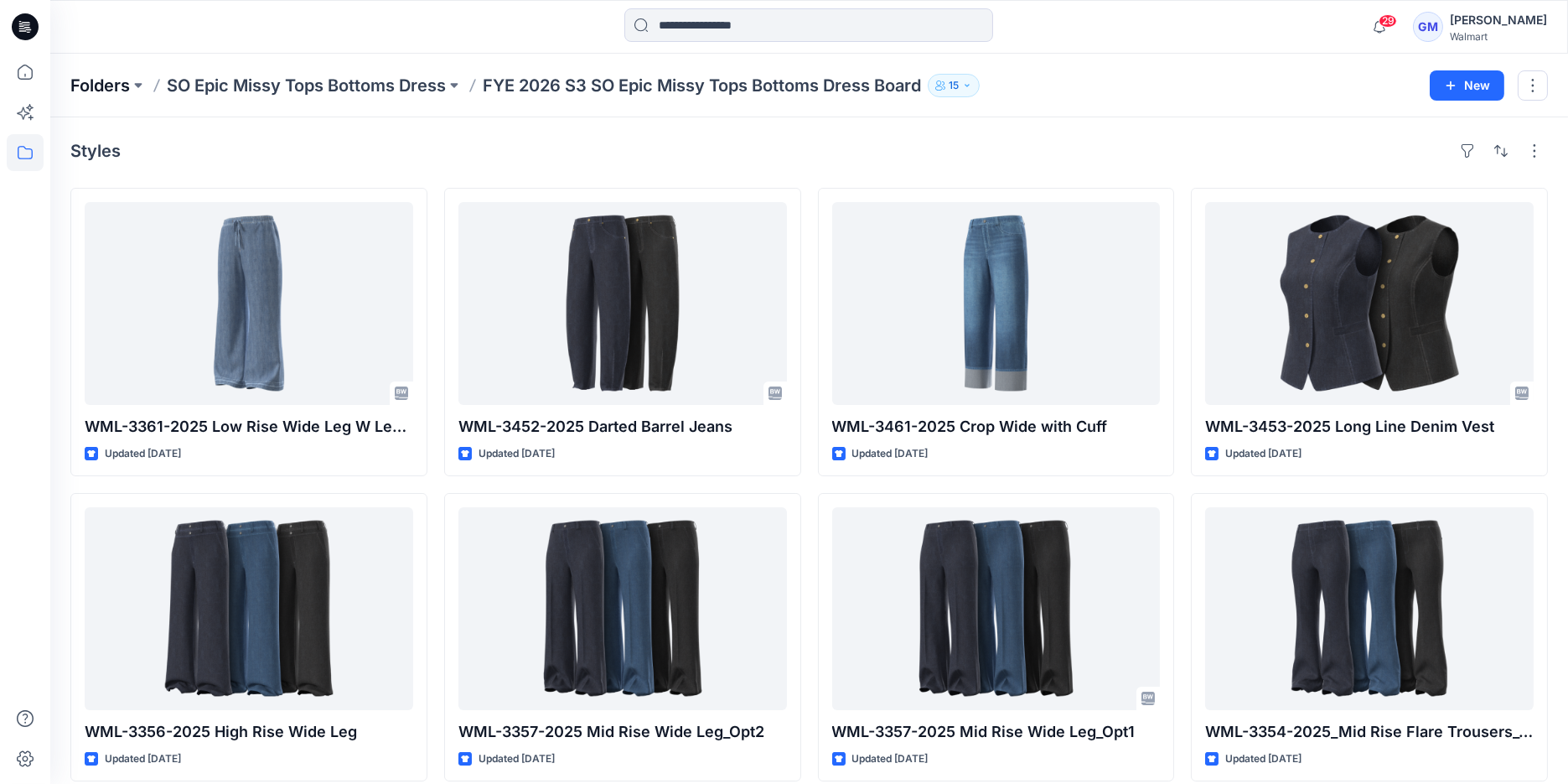
click at [90, 96] on p "Folders" at bounding box center [99, 85] width 59 height 23
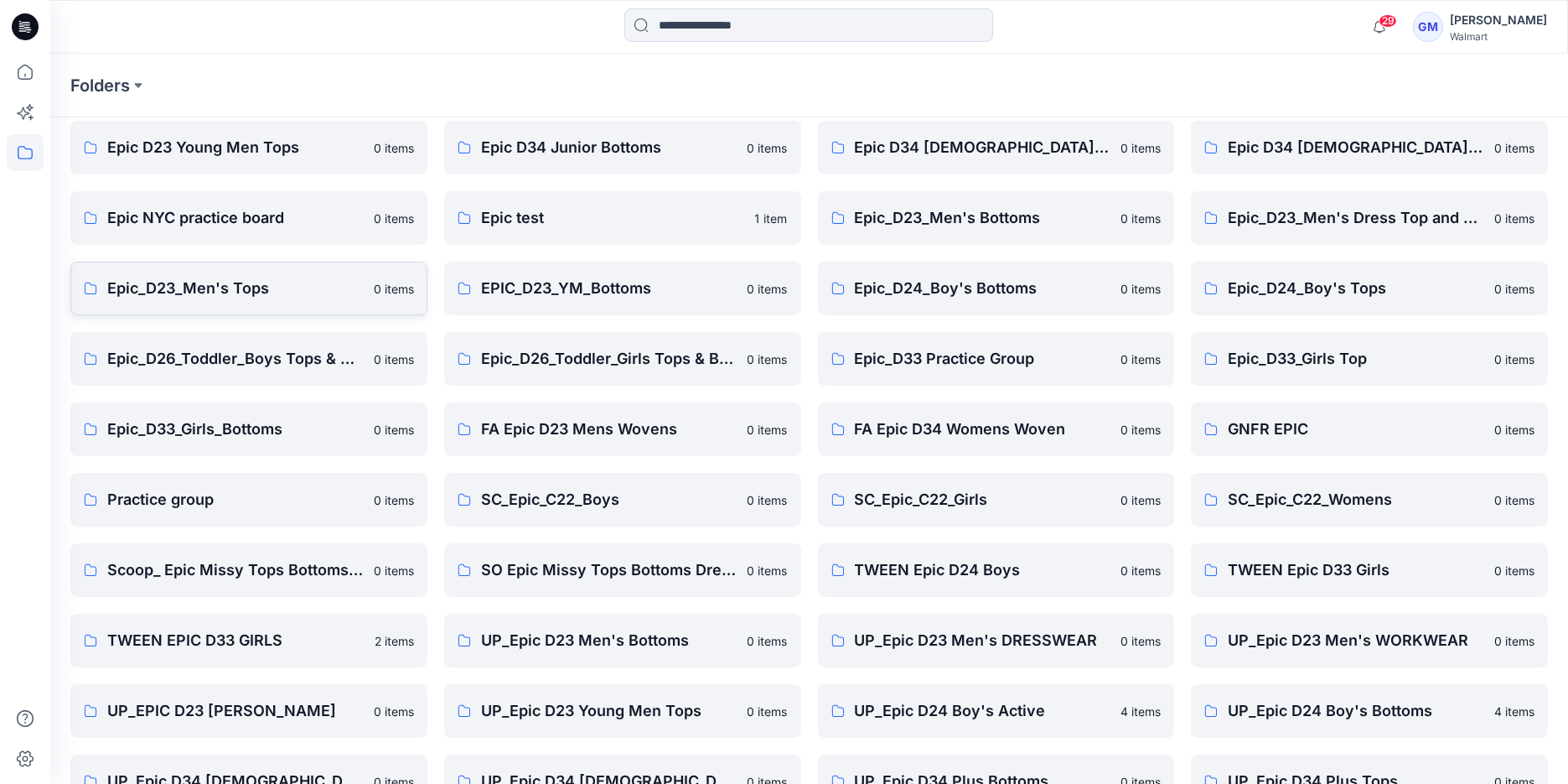
scroll to position [93, 0]
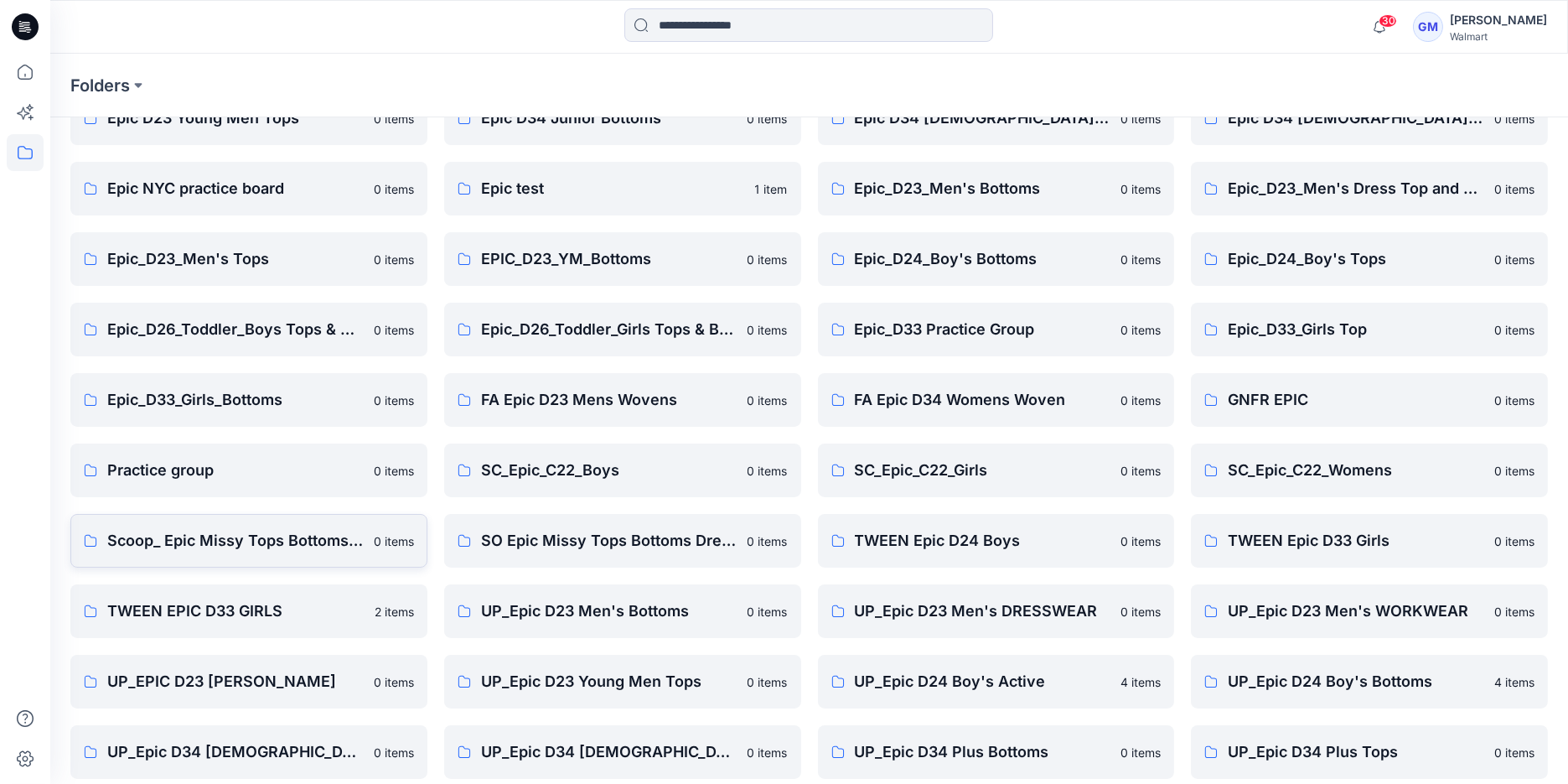
click at [263, 545] on p "Scoop_ Epic Missy Tops Bottoms Dress" at bounding box center [235, 541] width 256 height 23
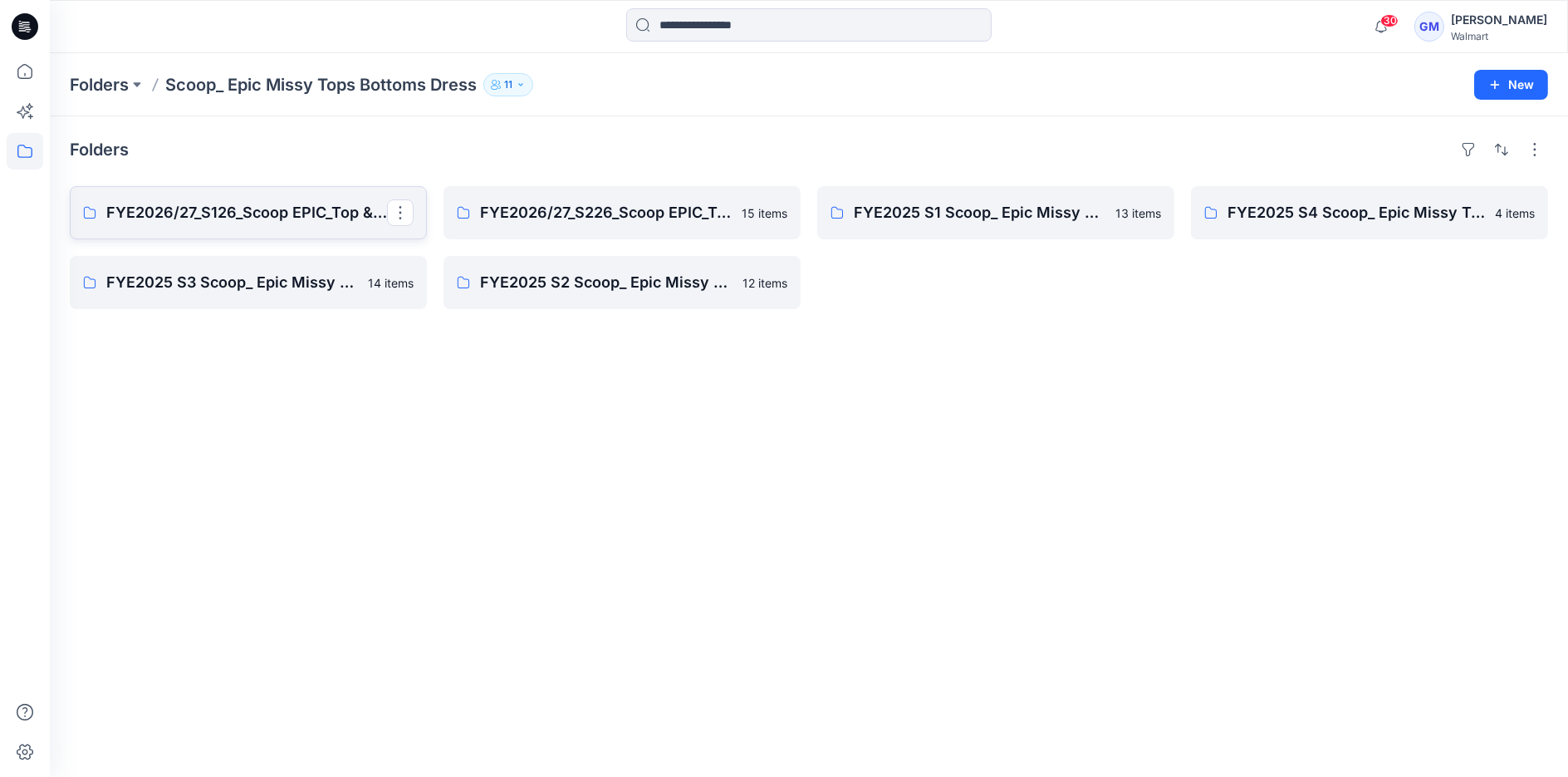
click at [267, 216] on p "FYE2026/27_S126_Scoop EPIC_Top & Bottom" at bounding box center [247, 213] width 281 height 23
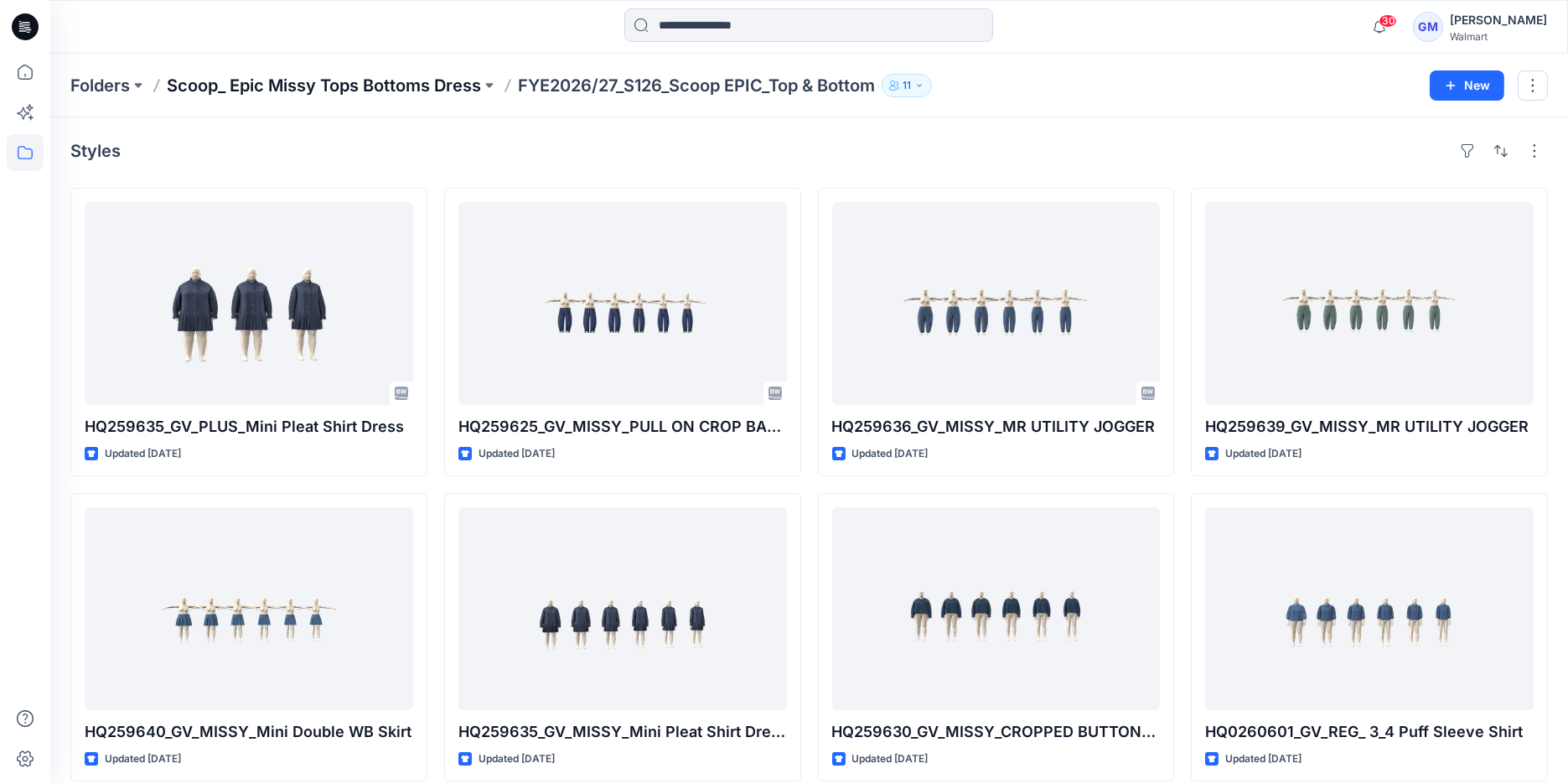
click at [338, 93] on p "Scoop_ Epic Missy Tops Bottoms Dress" at bounding box center [324, 85] width 315 height 23
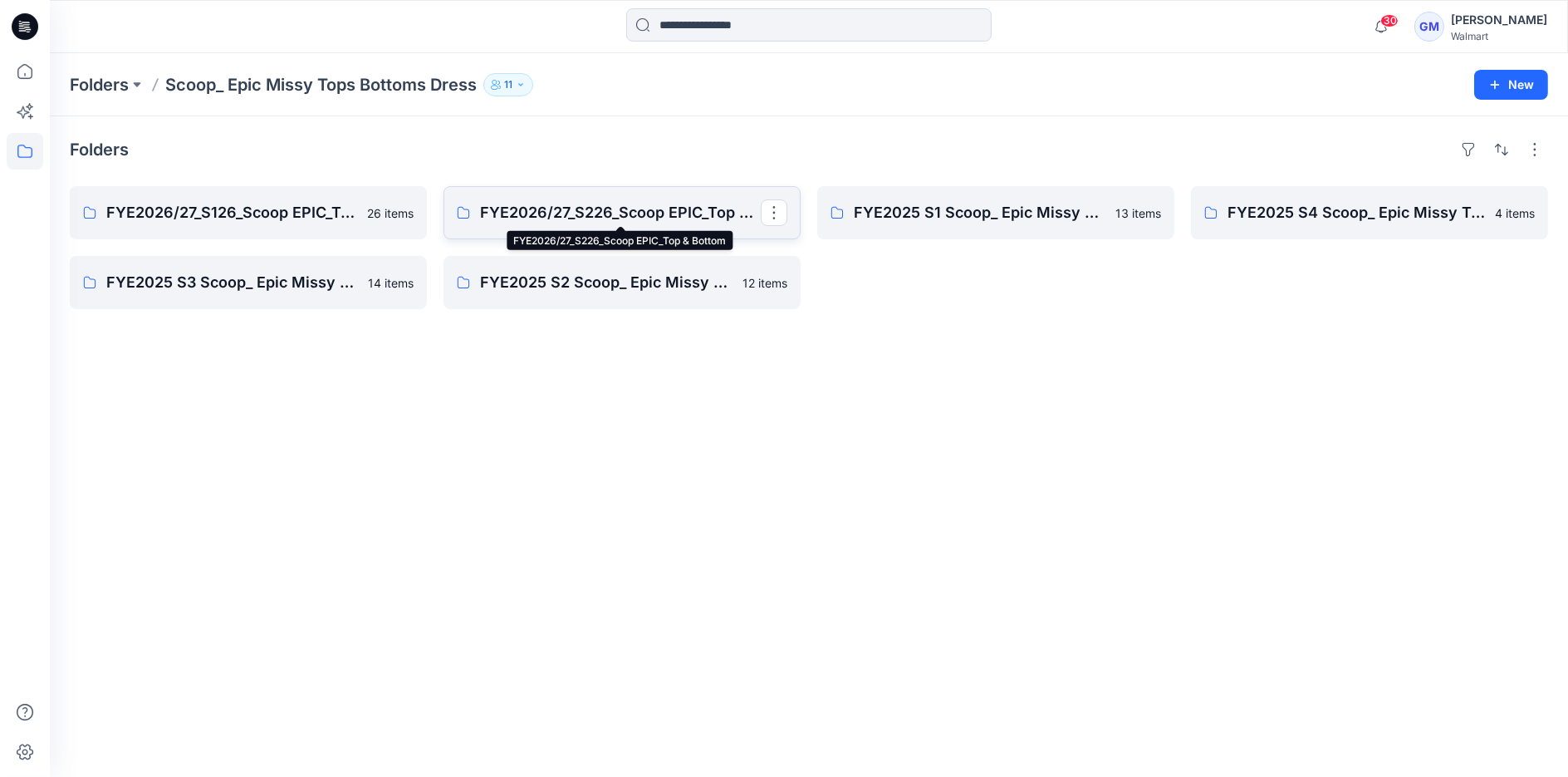
click at [557, 206] on p "FYE2026/27_S226_Scoop EPIC_Top & Bottom" at bounding box center [621, 213] width 281 height 23
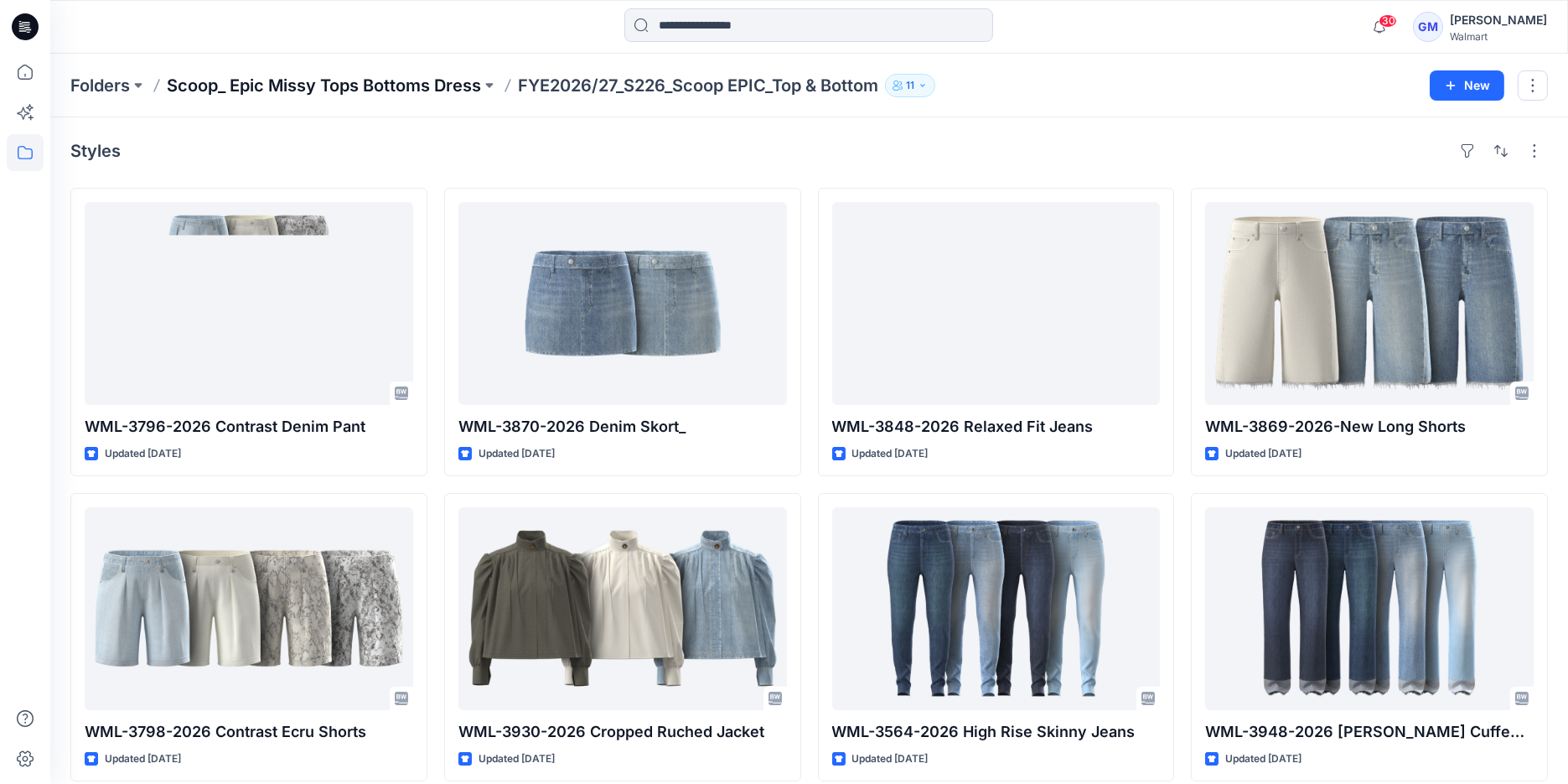
click at [385, 85] on p "Scoop_ Epic Missy Tops Bottoms Dress" at bounding box center [324, 85] width 315 height 23
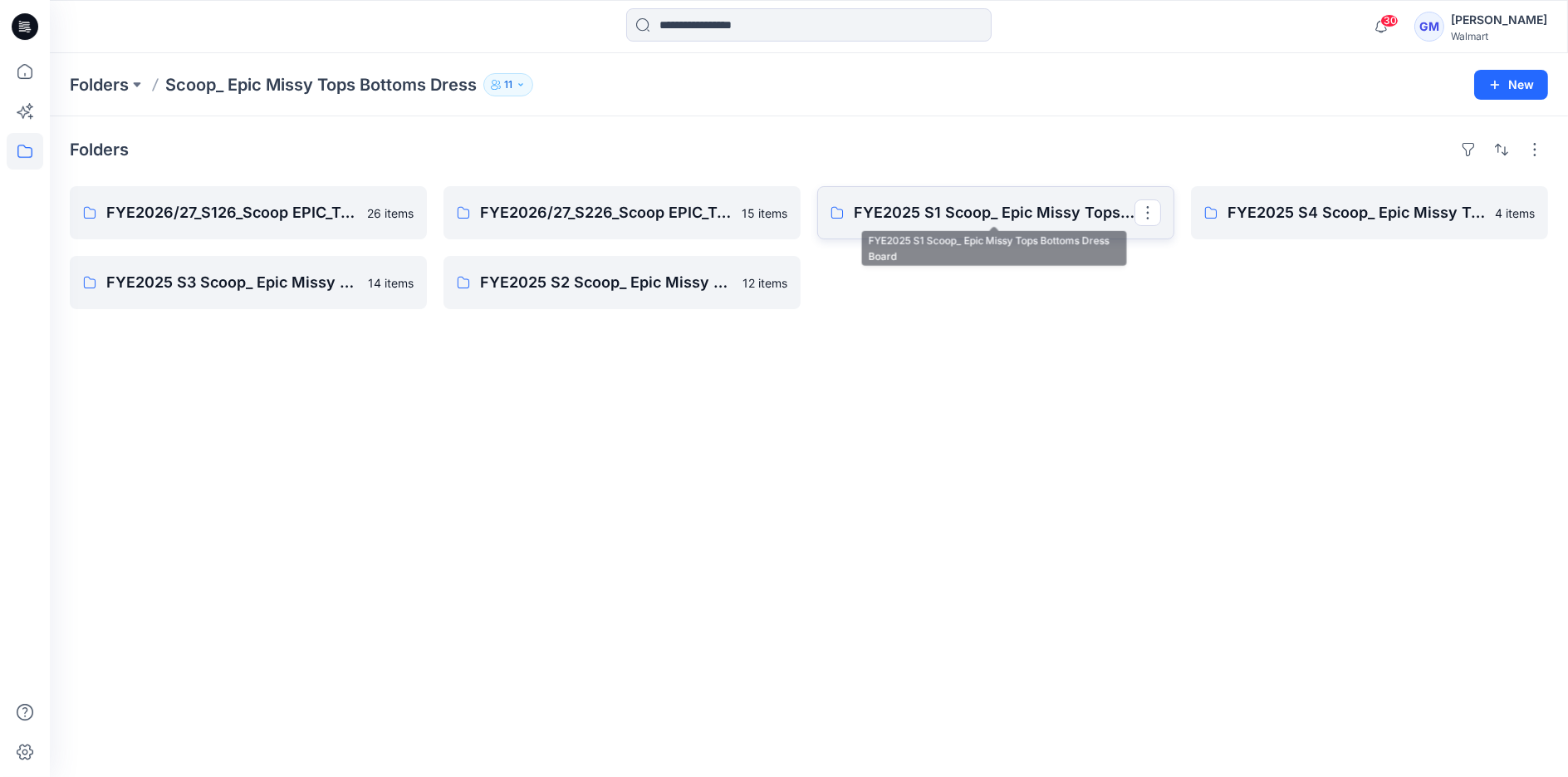
click at [1023, 212] on p "FYE2025 S1 Scoop_ Epic Missy Tops Bottoms Dress Board" at bounding box center [994, 213] width 281 height 23
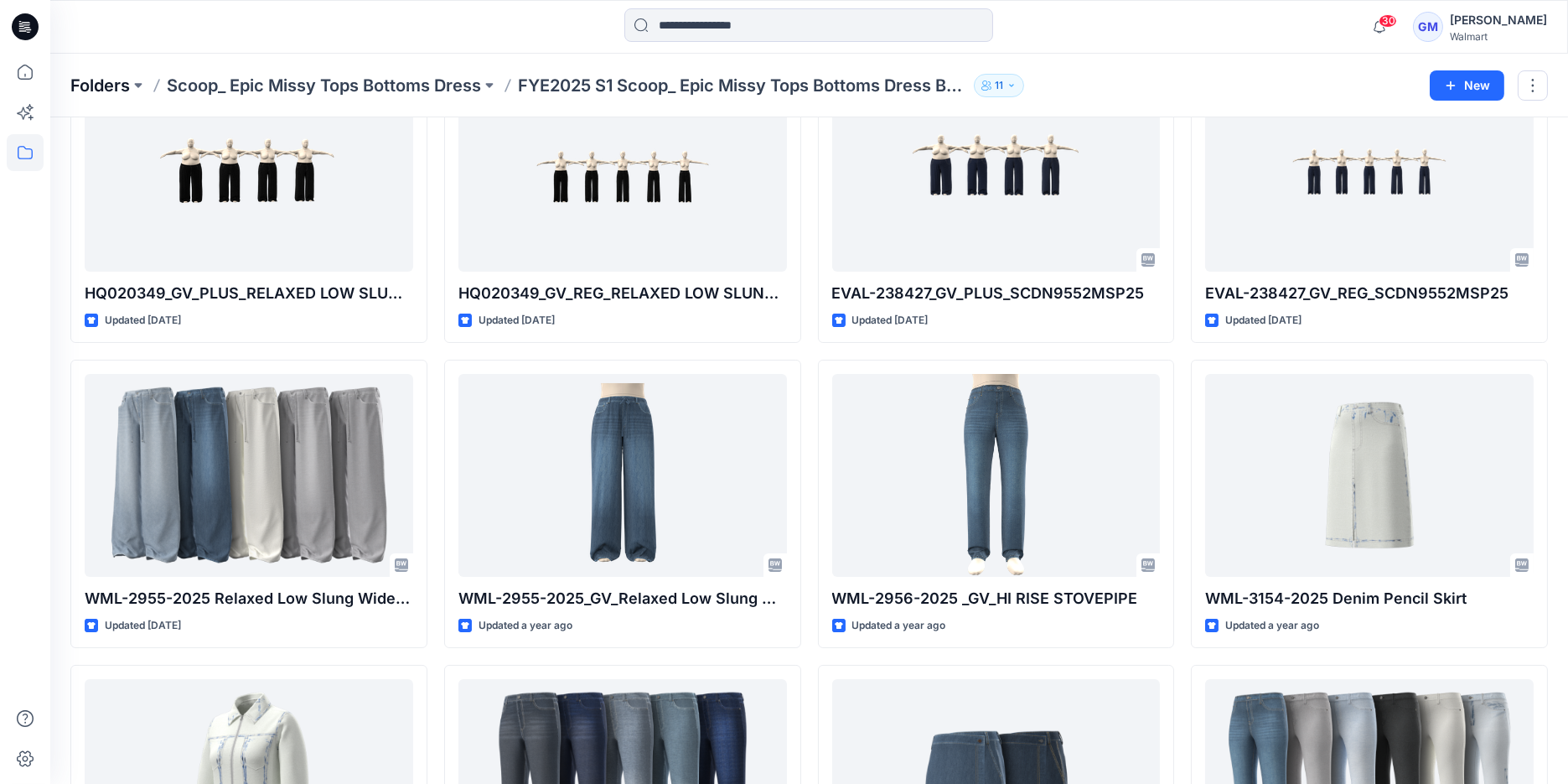
scroll to position [161, 0]
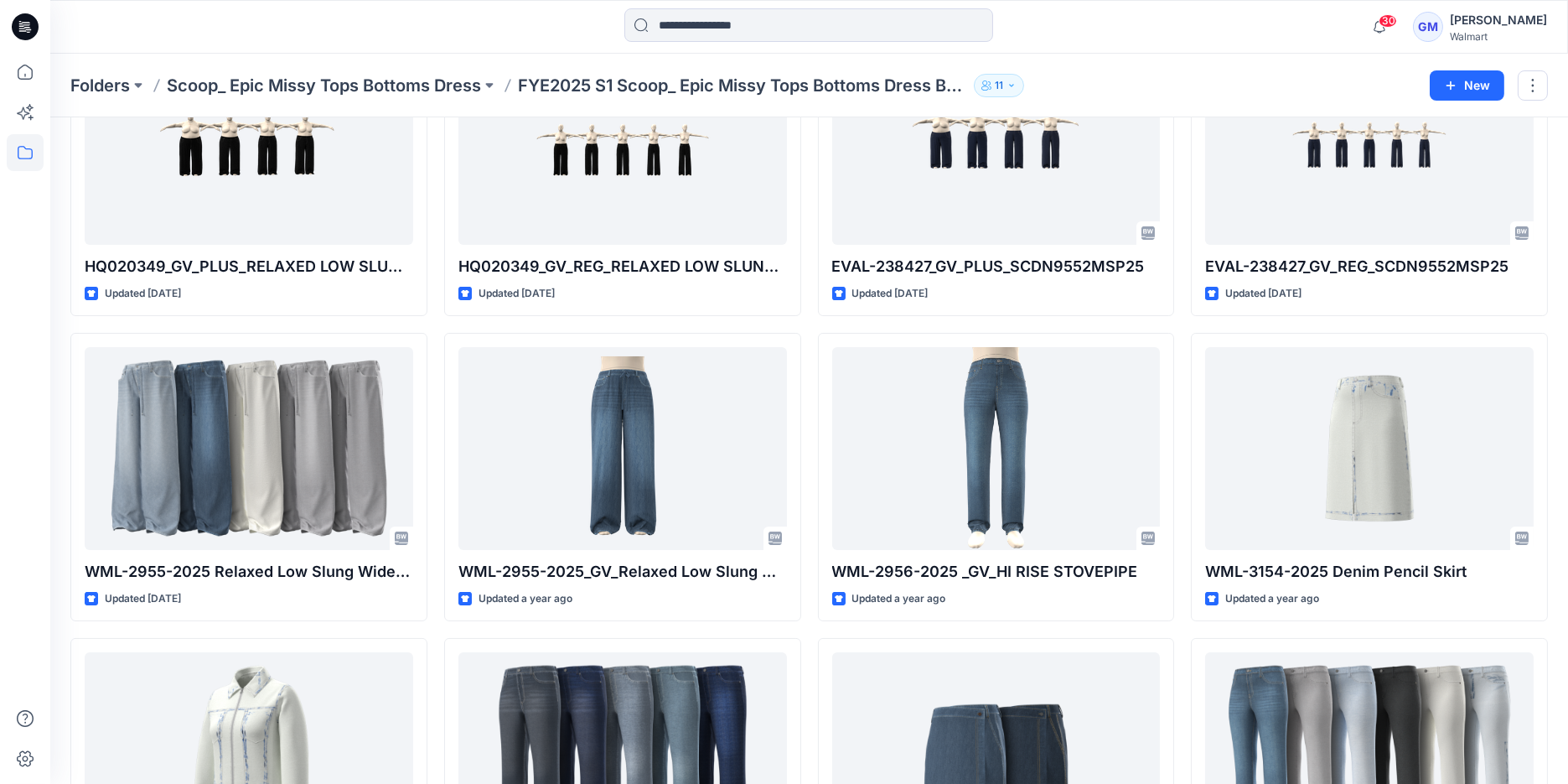
click at [34, 38] on icon at bounding box center [25, 27] width 27 height 54
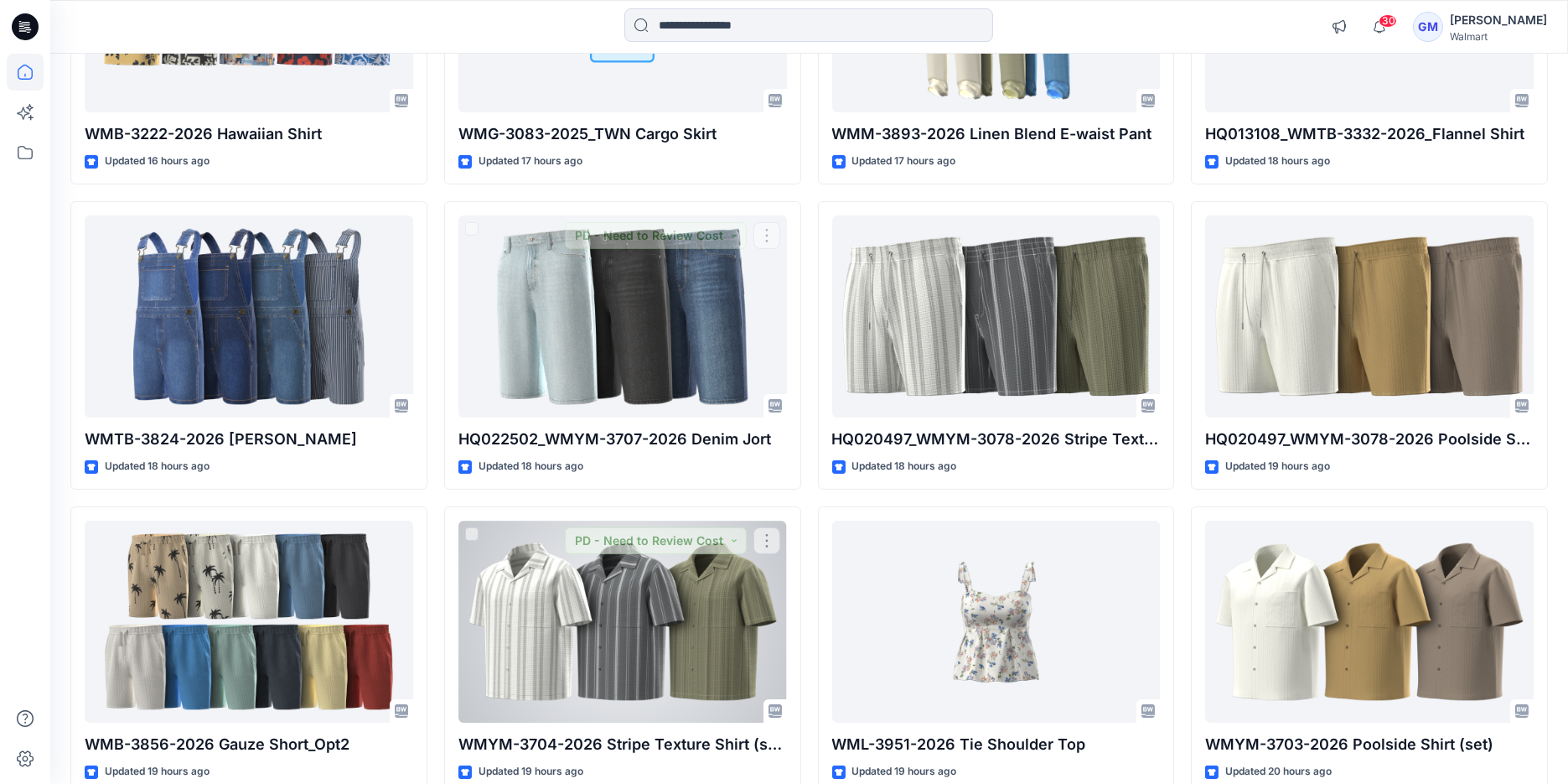
scroll to position [1345, 0]
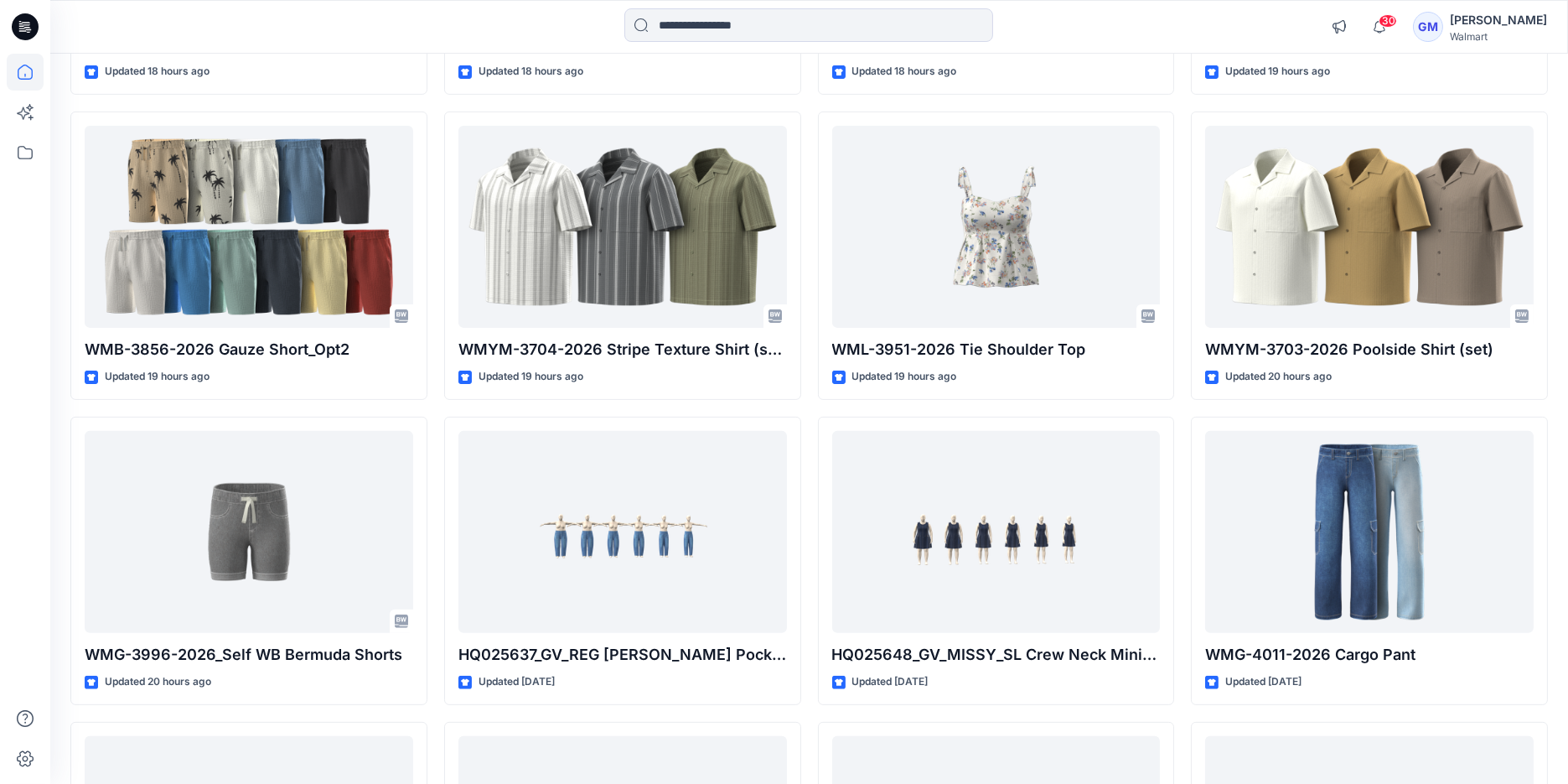
click at [23, 27] on icon at bounding box center [25, 27] width 27 height 27
click at [28, 83] on icon at bounding box center [26, 73] width 37 height 37
click at [28, 148] on icon at bounding box center [25, 153] width 15 height 13
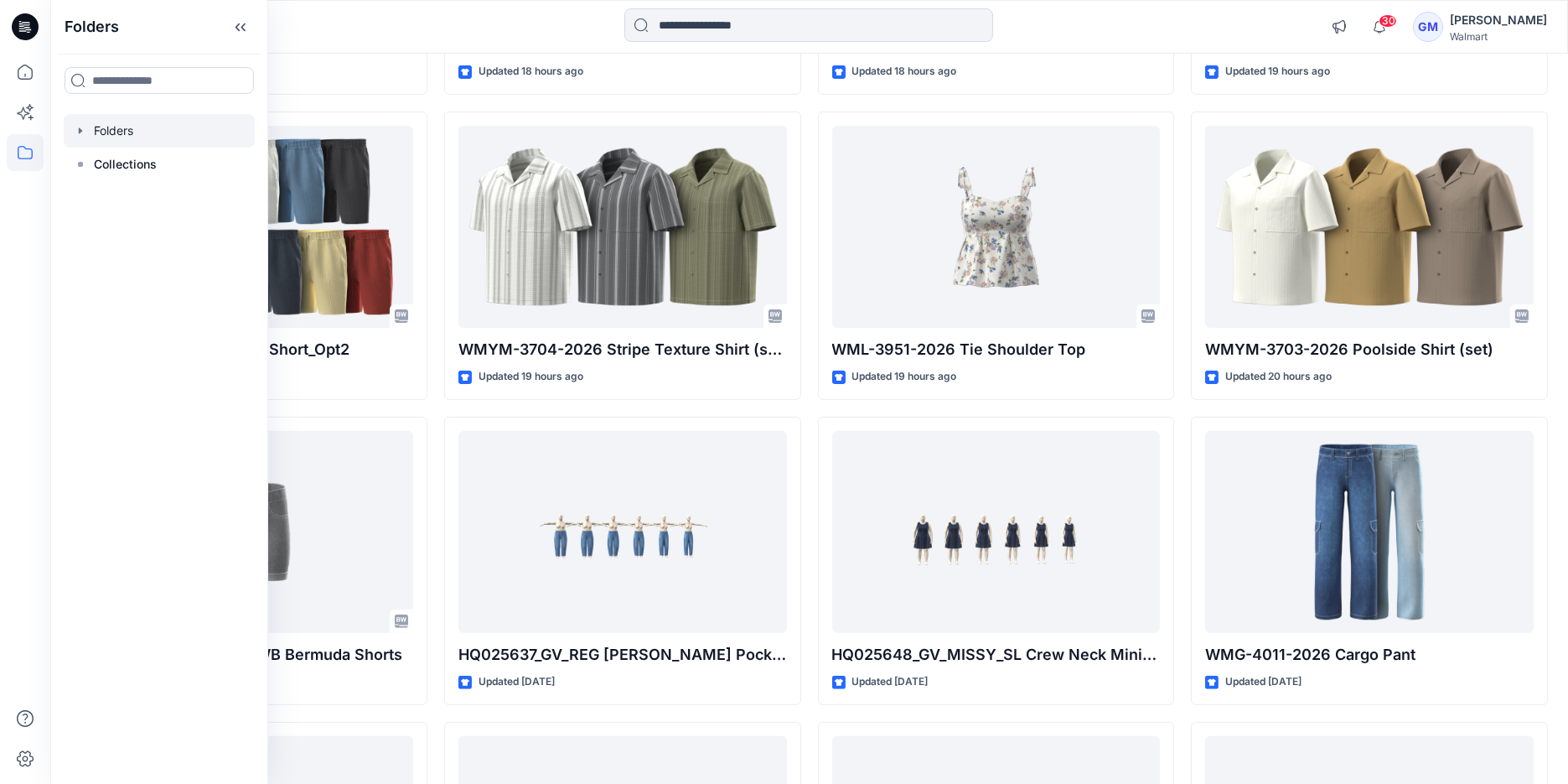
click at [90, 134] on div at bounding box center [160, 131] width 191 height 34
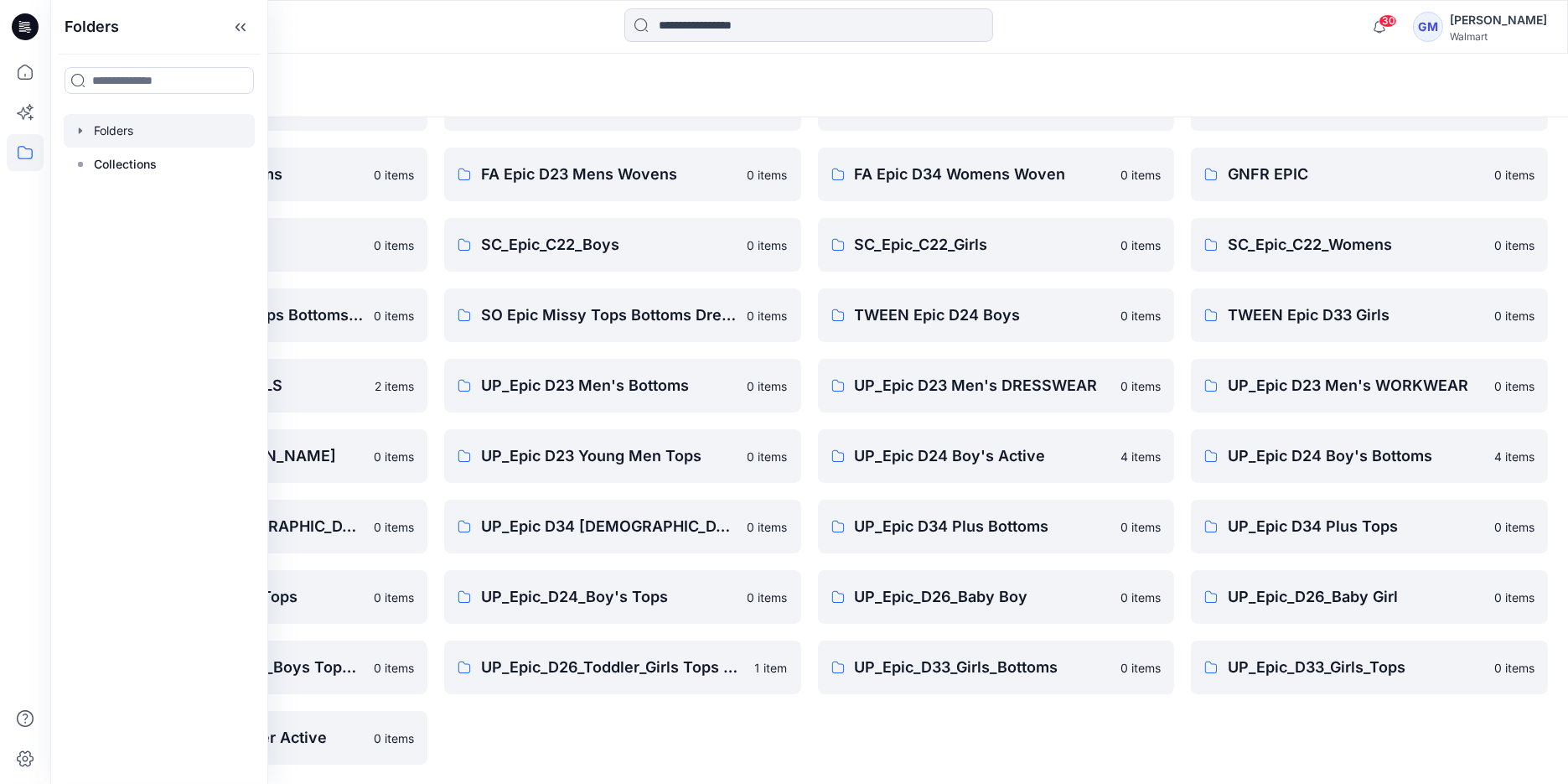
click at [512, 88] on div "Folders" at bounding box center [744, 85] width 1347 height 23
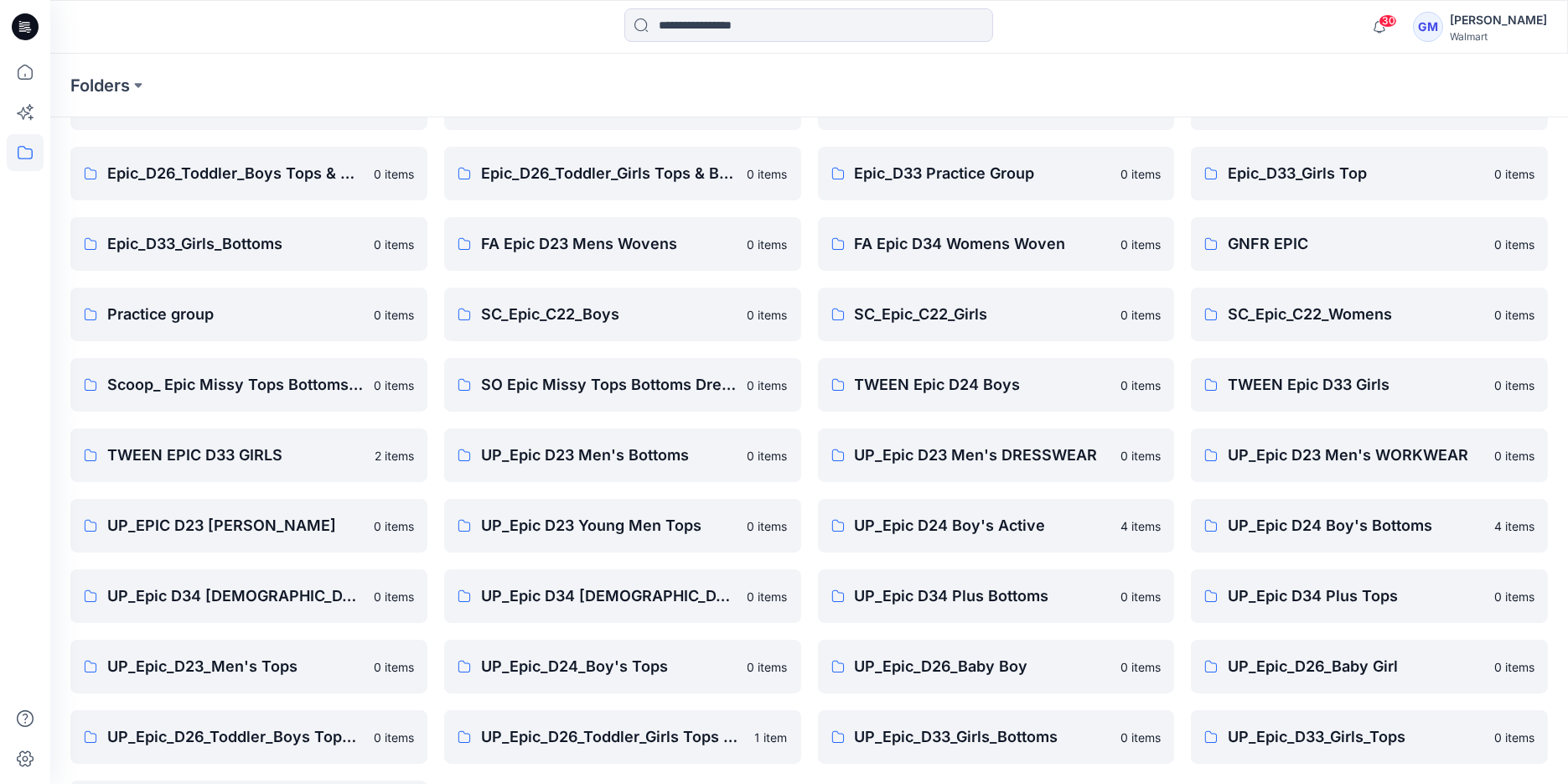
scroll to position [224, 0]
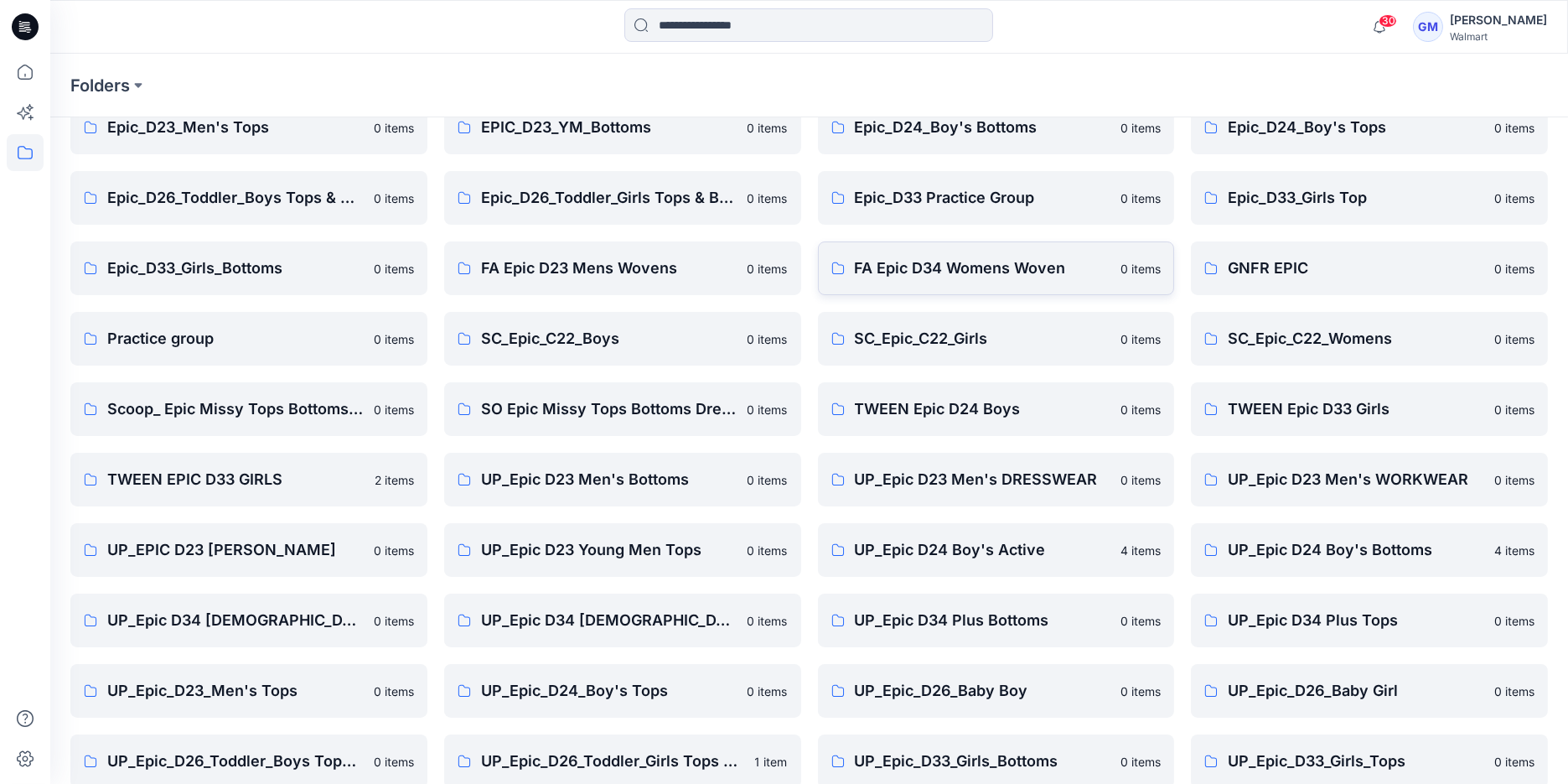
click at [863, 270] on p "FA Epic D34 Womens Woven" at bounding box center [983, 268] width 256 height 23
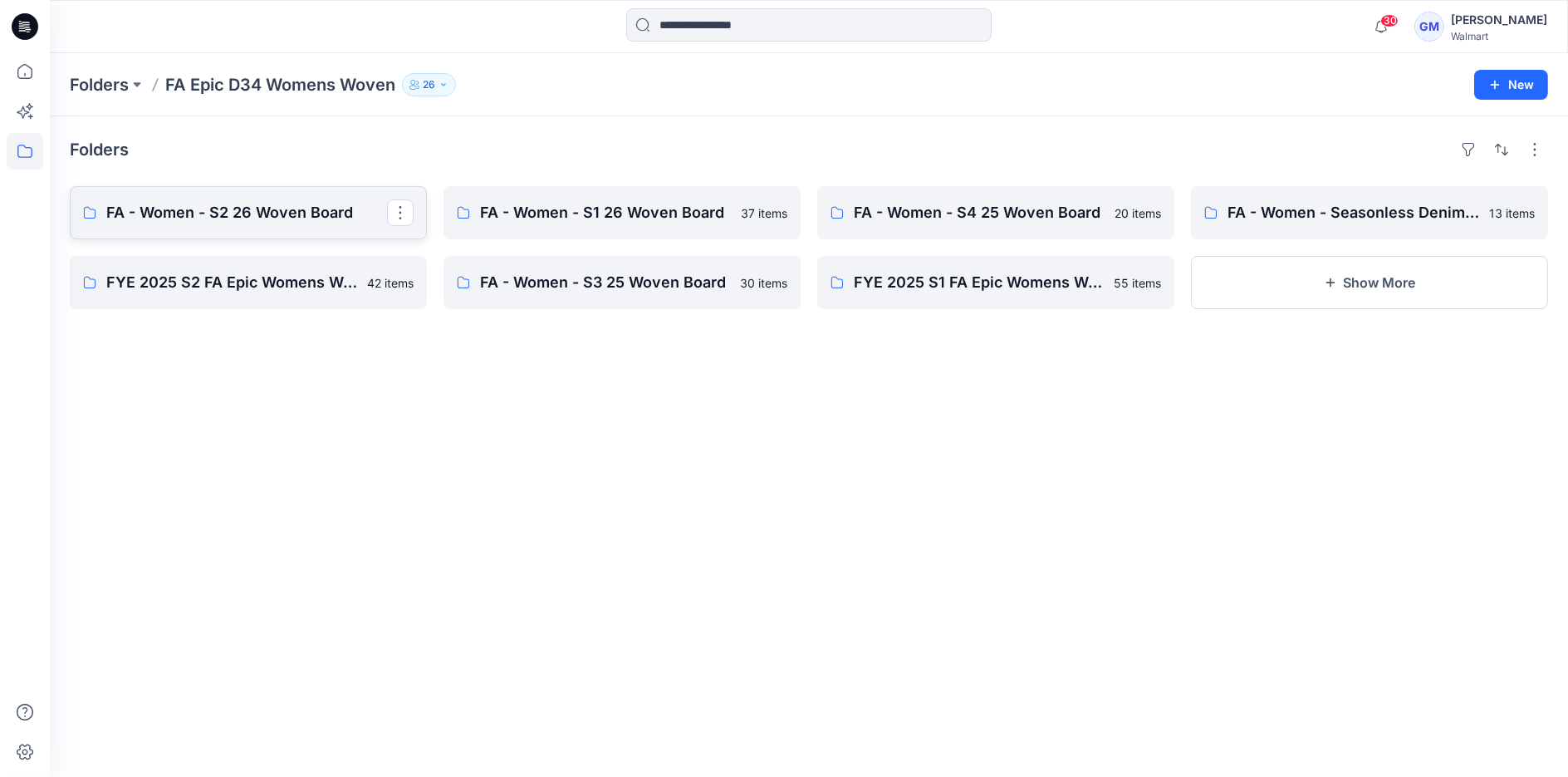
click at [246, 214] on p "FA - Women - S2 26 Woven Board" at bounding box center [247, 213] width 281 height 23
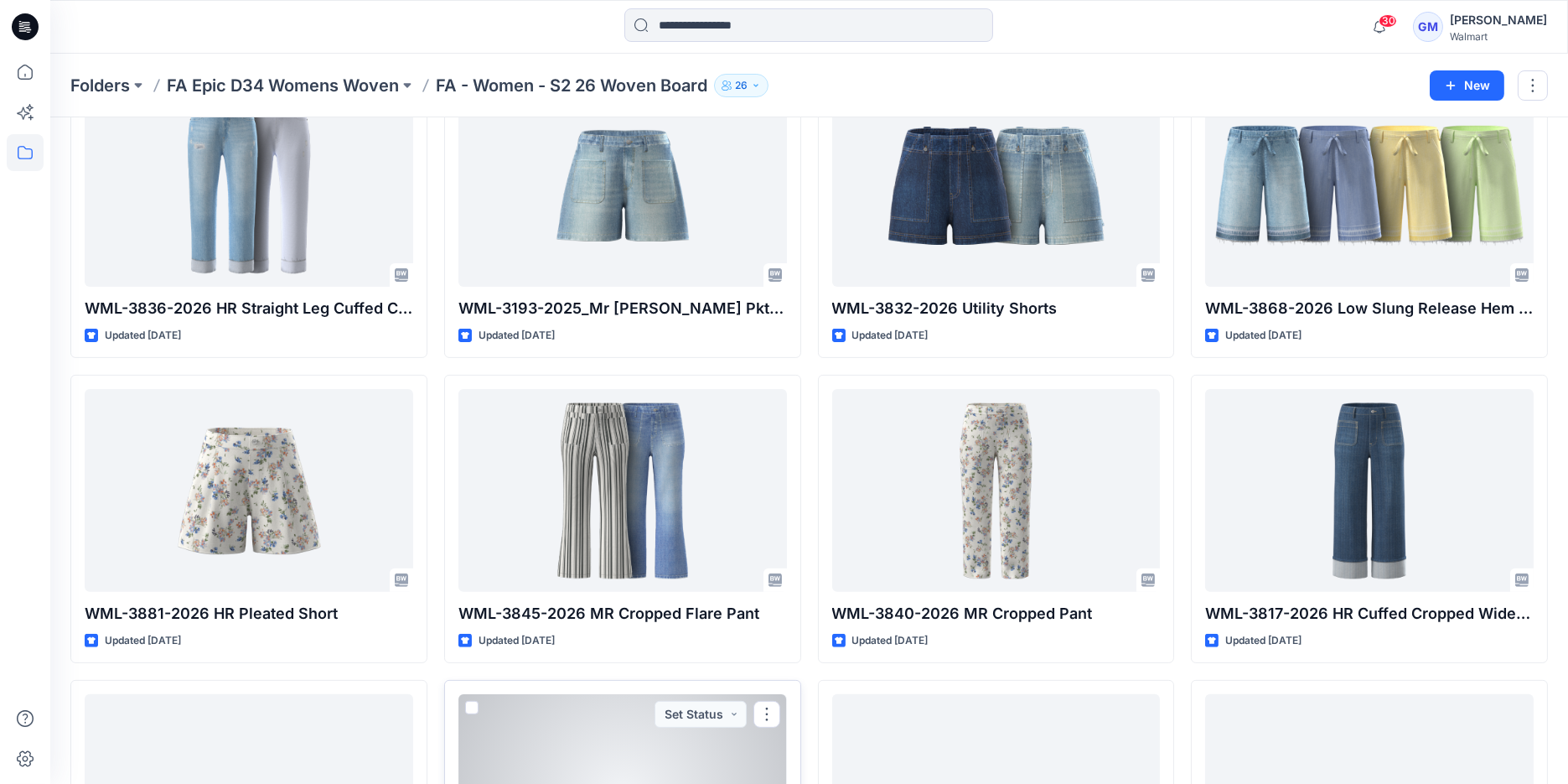
scroll to position [1313, 0]
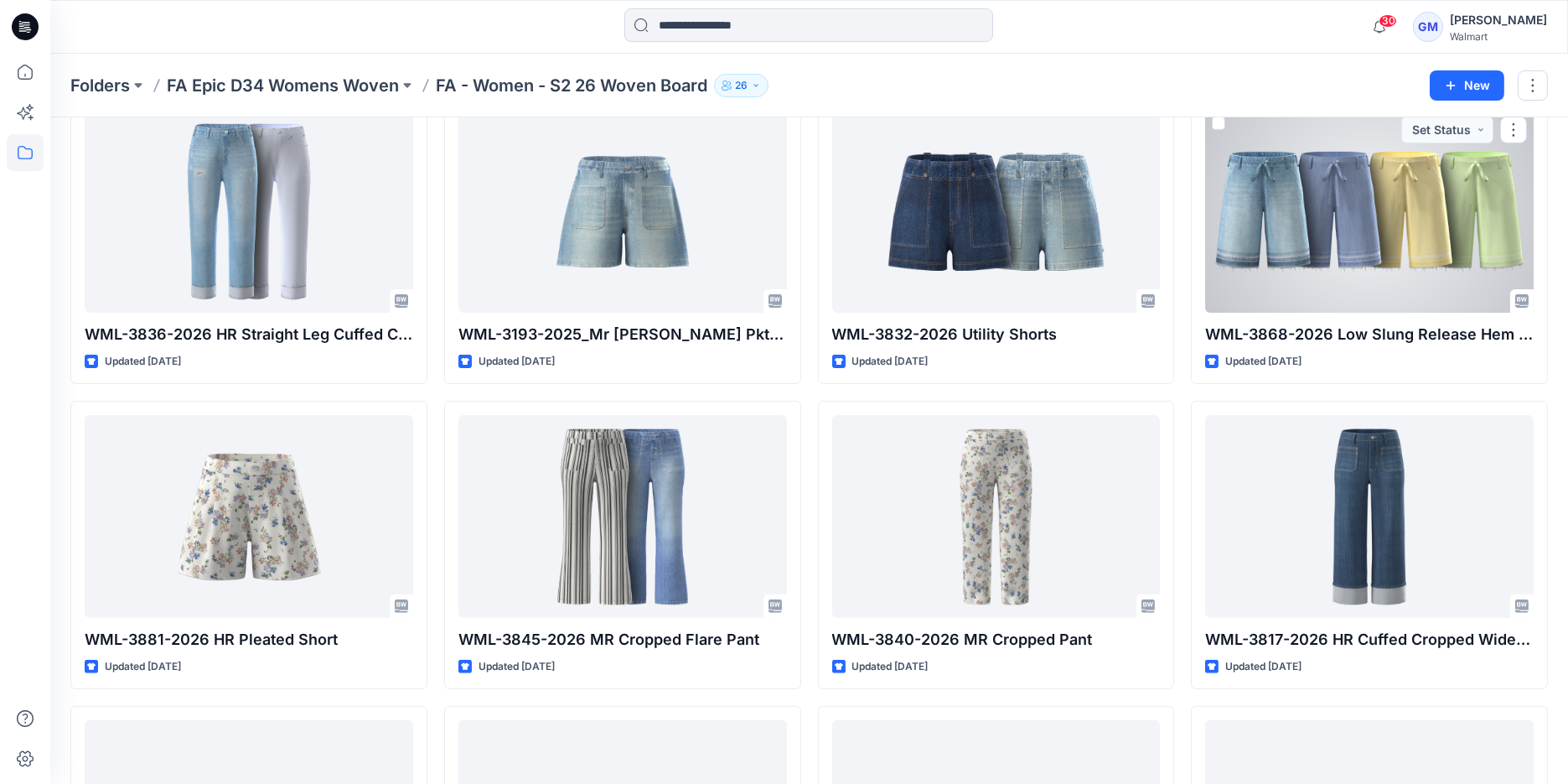
click at [1281, 272] on div at bounding box center [1369, 211] width 329 height 203
